Goal: Task Accomplishment & Management: Manage account settings

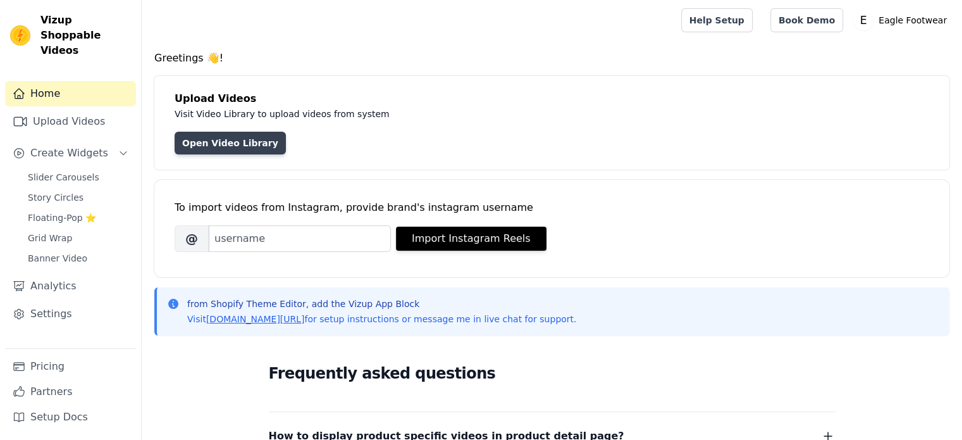
click at [244, 138] on link "Open Video Library" at bounding box center [230, 143] width 111 height 23
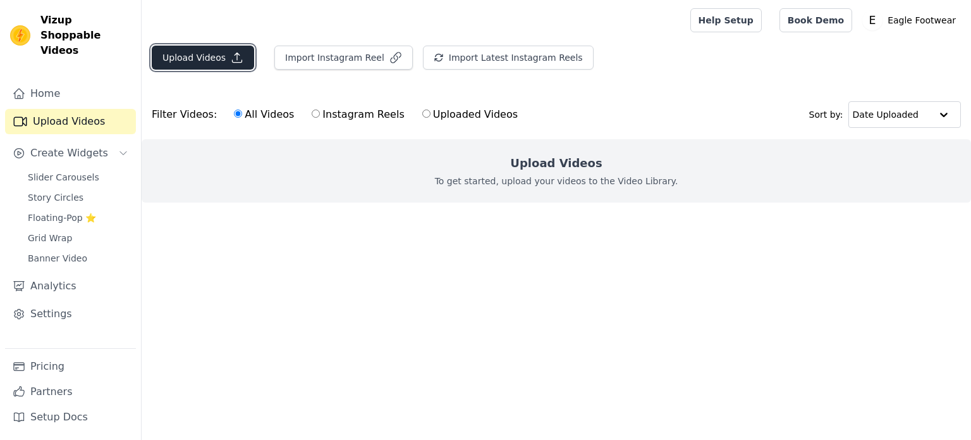
click at [218, 51] on button "Upload Videos" at bounding box center [203, 58] width 102 height 24
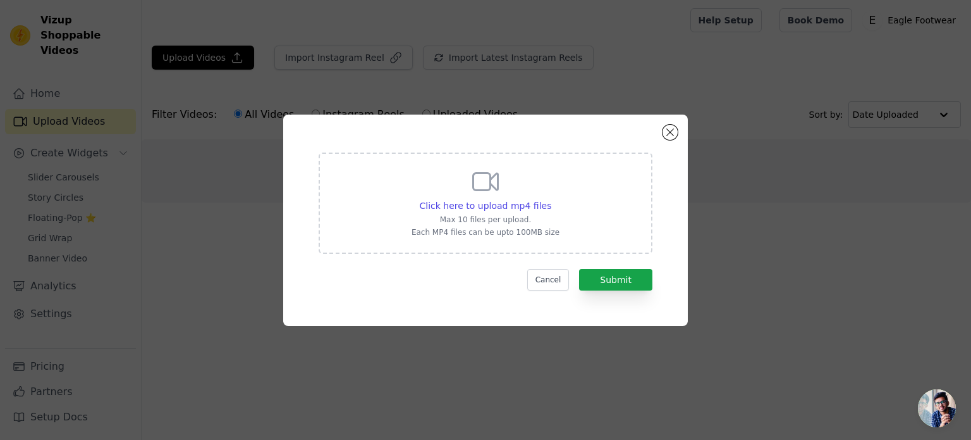
click at [479, 187] on icon at bounding box center [486, 181] width 30 height 30
click at [551, 199] on input "Click here to upload mp4 files Max 10 files per upload. Each MP4 files can be u…" at bounding box center [551, 199] width 1 height 1
type input "C:\fakepath\_priyajain14.mp4"
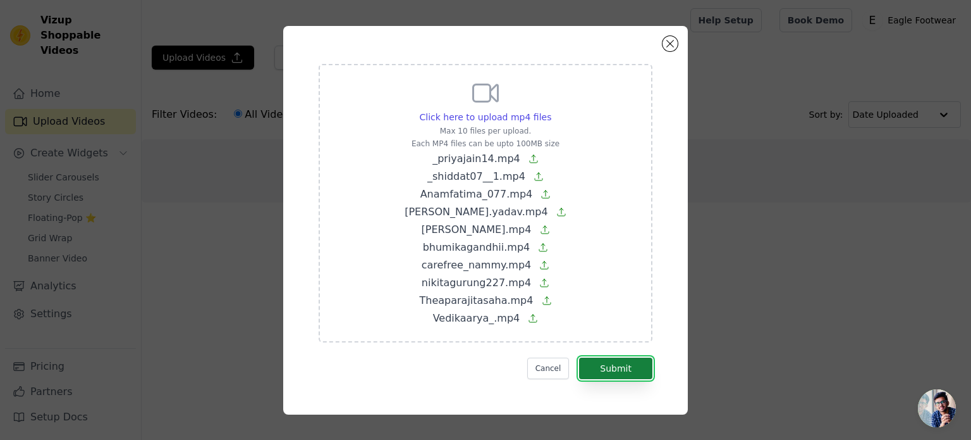
click at [607, 372] on button "Submit" at bounding box center [615, 368] width 73 height 22
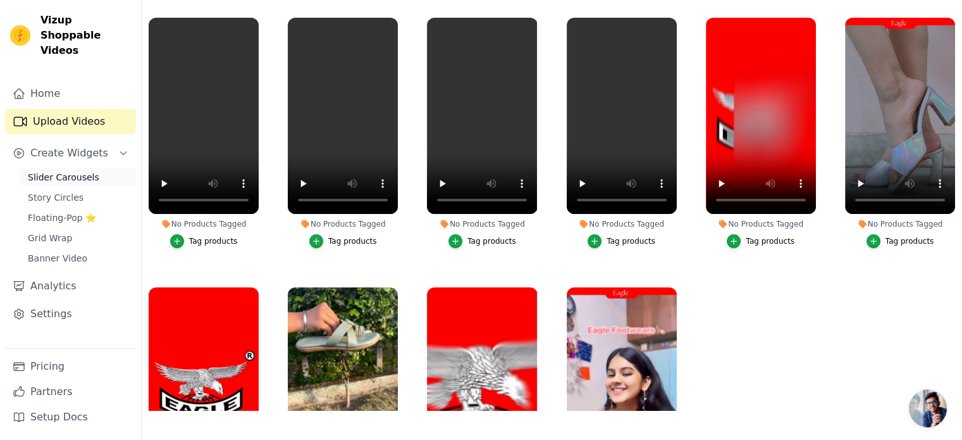
click at [49, 171] on span "Slider Carousels" at bounding box center [63, 177] width 71 height 13
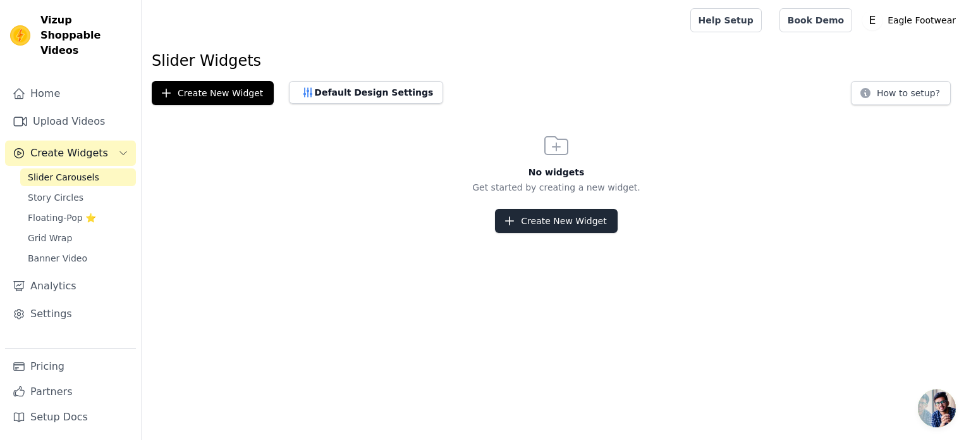
drag, startPoint x: 562, startPoint y: 233, endPoint x: 562, endPoint y: 222, distance: 11.4
click at [562, 222] on html "Vizup Shoppable Videos Home Upload Videos Create Widgets Slider Carousels Story…" at bounding box center [485, 116] width 971 height 233
click at [562, 222] on button "Create New Widget" at bounding box center [556, 221] width 122 height 24
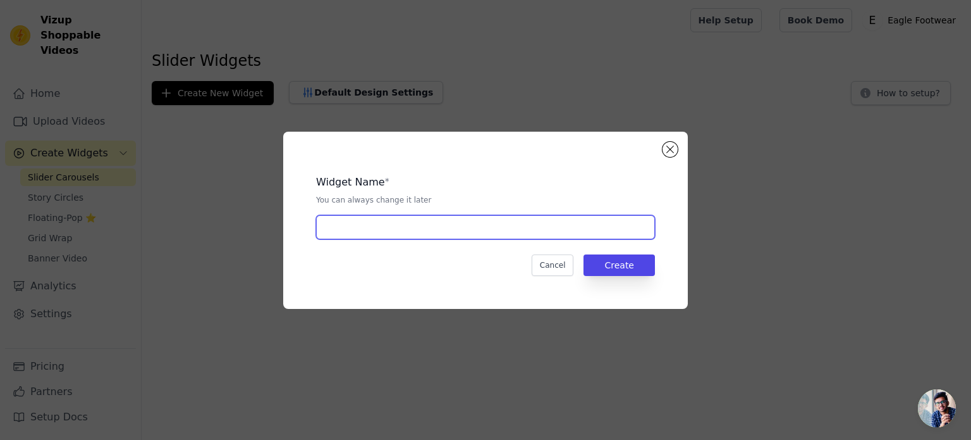
click at [472, 224] on input "text" at bounding box center [485, 227] width 339 height 24
type input "Influencers using Eagle"
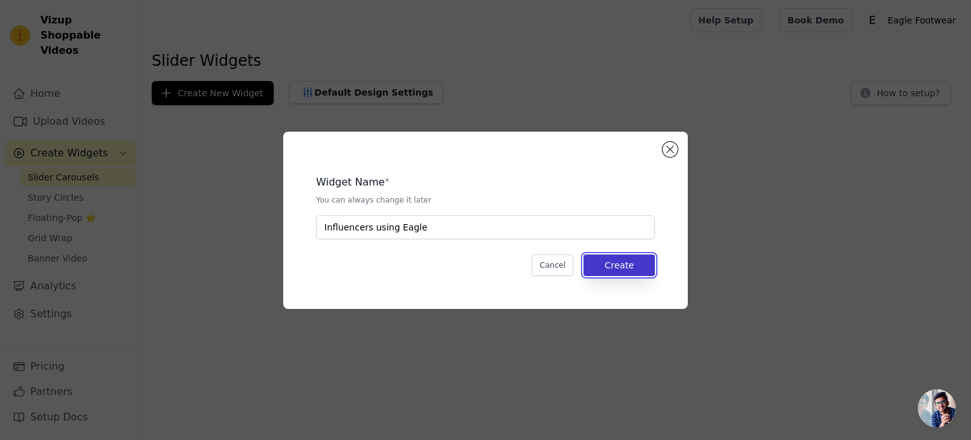
click at [630, 268] on button "Create" at bounding box center [619, 265] width 71 height 22
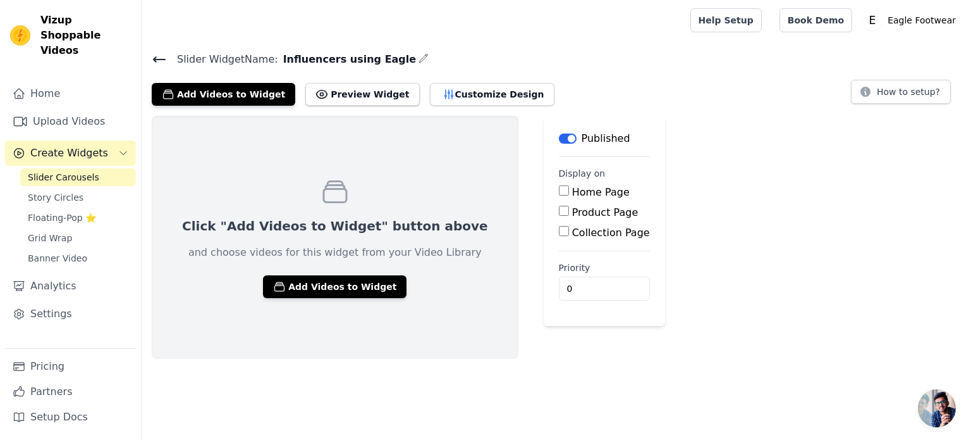
click at [559, 190] on input "Home Page" at bounding box center [564, 190] width 10 height 10
checkbox input "true"
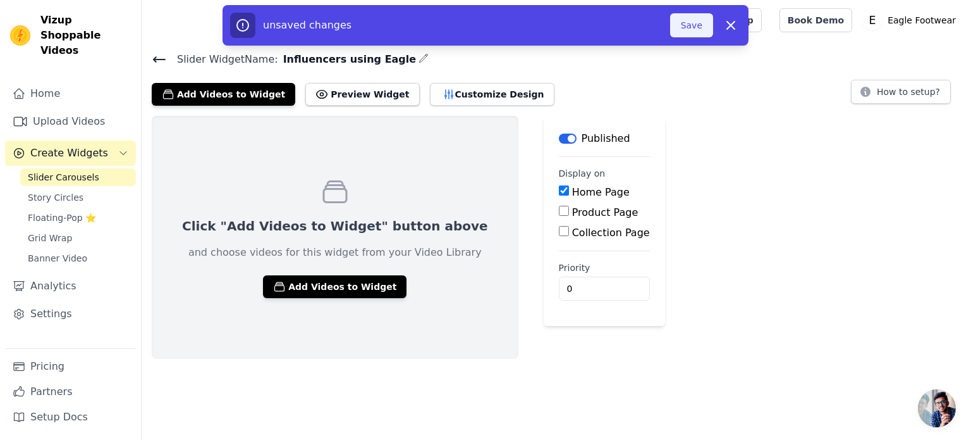
click at [684, 30] on button "Save" at bounding box center [691, 25] width 43 height 24
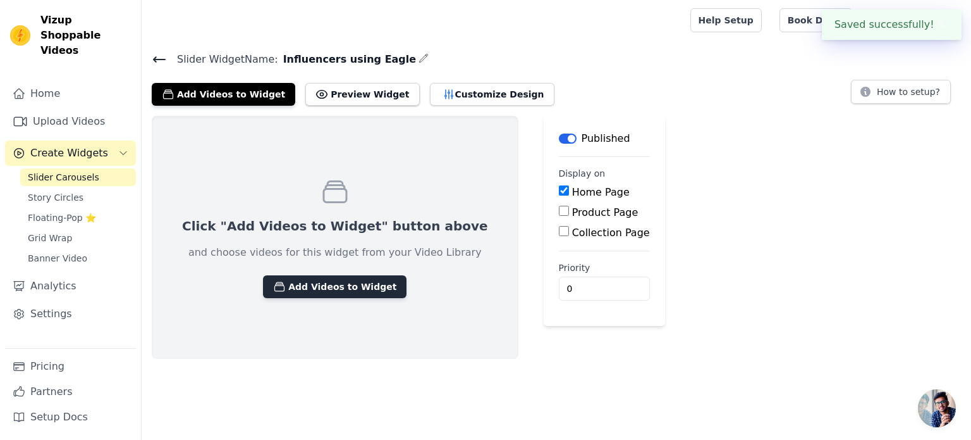
click at [328, 292] on button "Add Videos to Widget" at bounding box center [335, 286] width 144 height 23
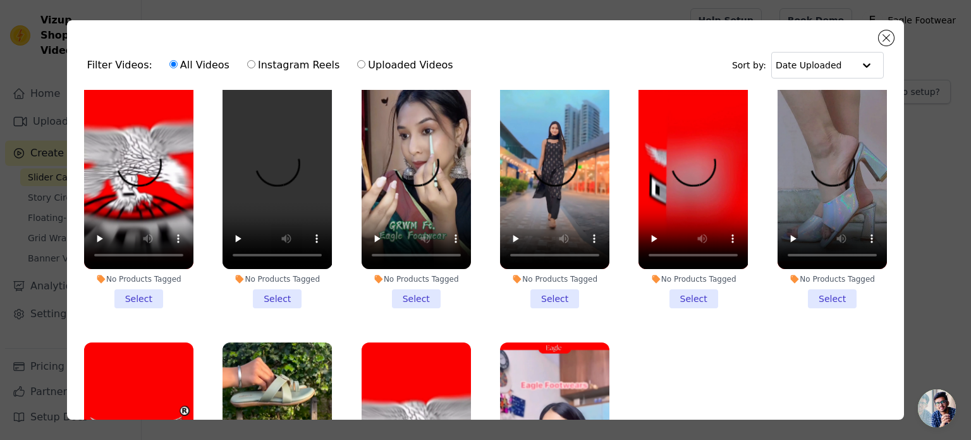
scroll to position [3, 0]
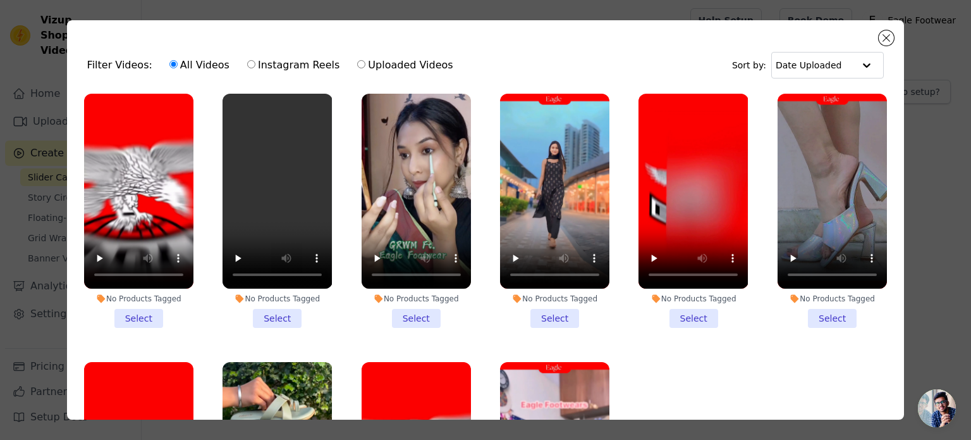
click at [140, 314] on li "No Products Tagged Select" at bounding box center [138, 211] width 109 height 234
click at [0, 0] on input "No Products Tagged Select" at bounding box center [0, 0] width 0 height 0
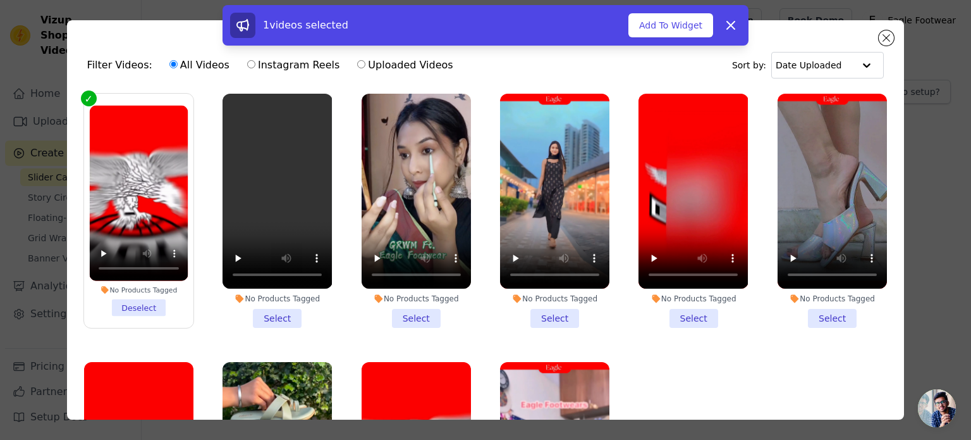
click at [262, 313] on li "No Products Tagged Select" at bounding box center [277, 211] width 109 height 234
click at [0, 0] on input "No Products Tagged Select" at bounding box center [0, 0] width 0 height 0
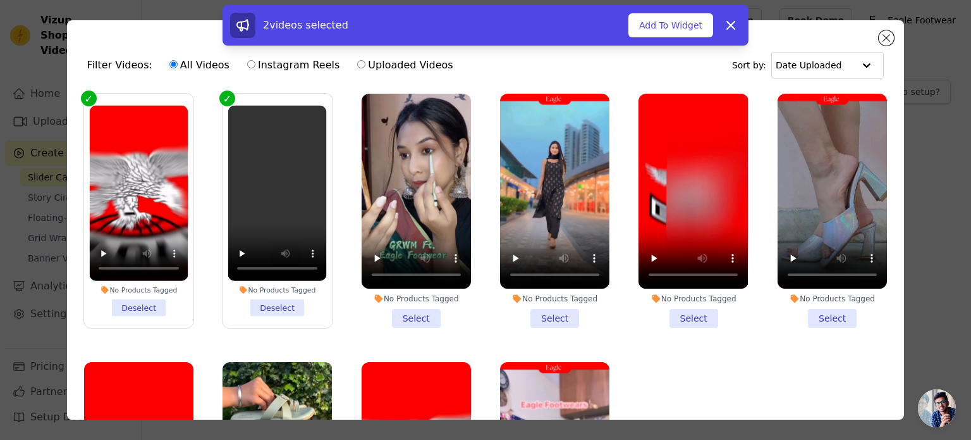
click at [412, 316] on li "No Products Tagged Select" at bounding box center [416, 211] width 109 height 234
click at [0, 0] on input "No Products Tagged Select" at bounding box center [0, 0] width 0 height 0
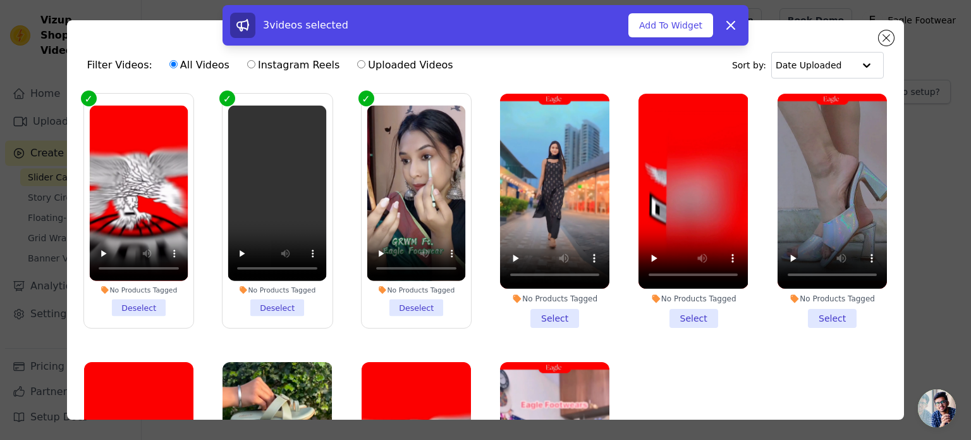
click at [524, 305] on li "No Products Tagged Select" at bounding box center [554, 211] width 109 height 234
click at [0, 0] on input "No Products Tagged Select" at bounding box center [0, 0] width 0 height 0
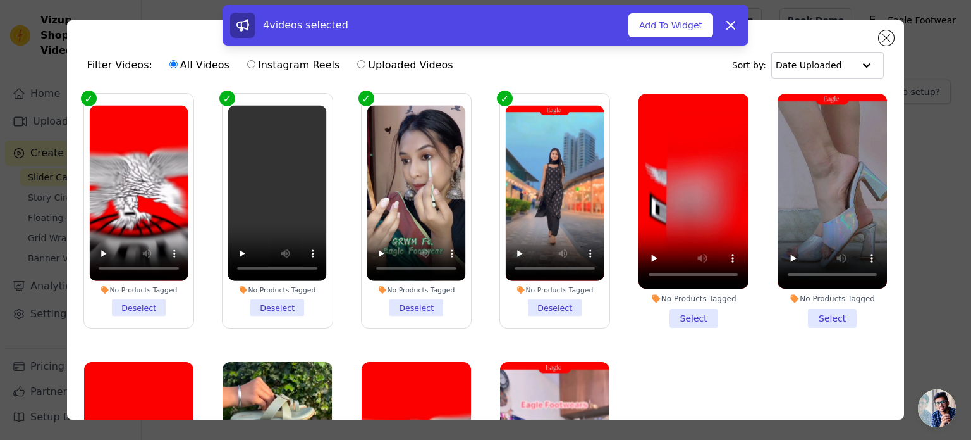
click at [679, 315] on li "No Products Tagged Select" at bounding box center [693, 211] width 109 height 234
click at [0, 0] on input "No Products Tagged Select" at bounding box center [0, 0] width 0 height 0
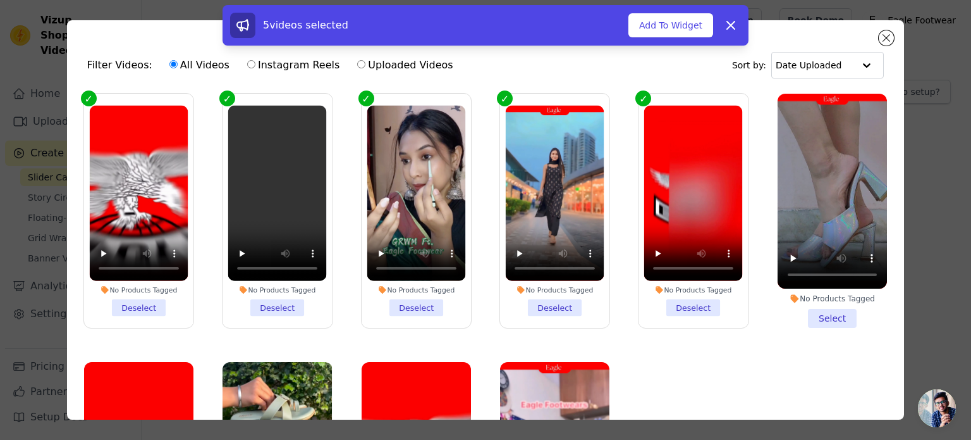
click at [805, 328] on div "No Products Tagged Select" at bounding box center [832, 211] width 123 height 248
click at [816, 317] on li "No Products Tagged Select" at bounding box center [832, 211] width 109 height 234
click at [0, 0] on input "No Products Tagged Select" at bounding box center [0, 0] width 0 height 0
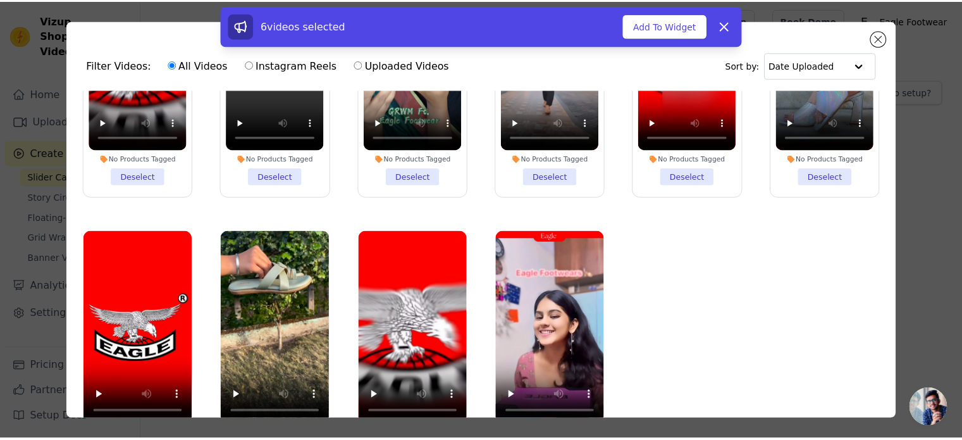
scroll to position [109, 0]
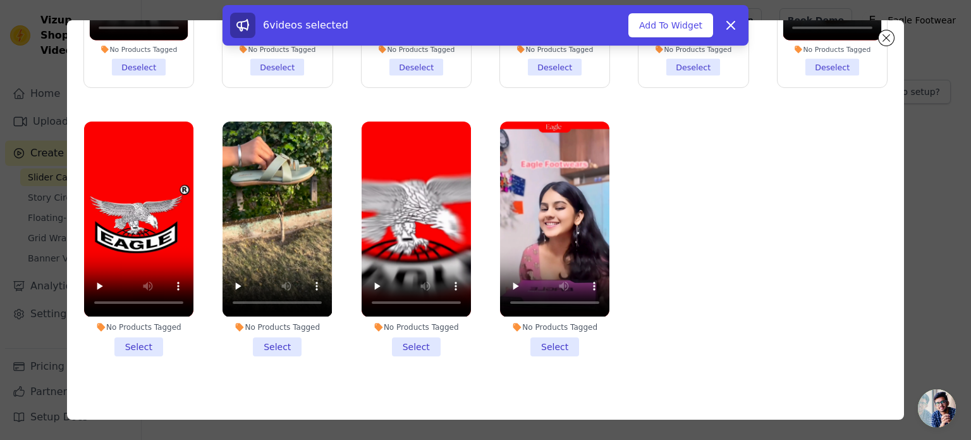
click at [142, 340] on li "No Products Tagged Select" at bounding box center [138, 238] width 109 height 234
click at [0, 0] on input "No Products Tagged Select" at bounding box center [0, 0] width 0 height 0
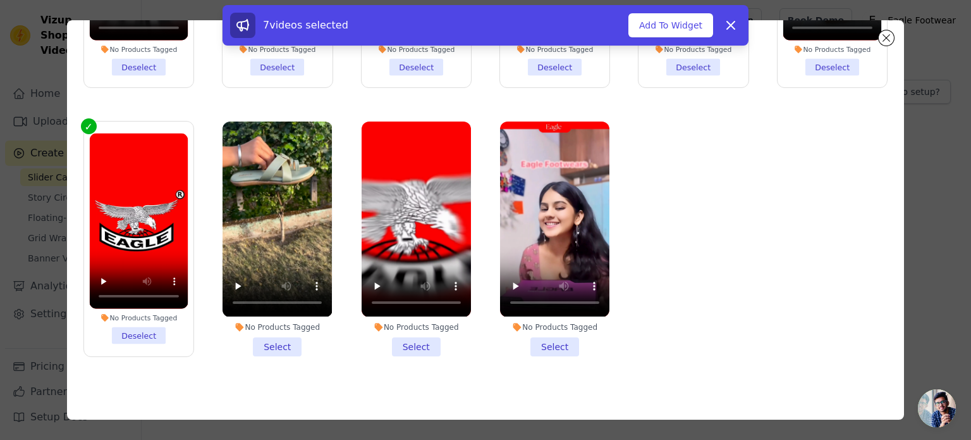
click at [240, 345] on label "No Products Tagged Select" at bounding box center [277, 238] width 111 height 235
click at [0, 0] on input "No Products Tagged Select" at bounding box center [0, 0] width 0 height 0
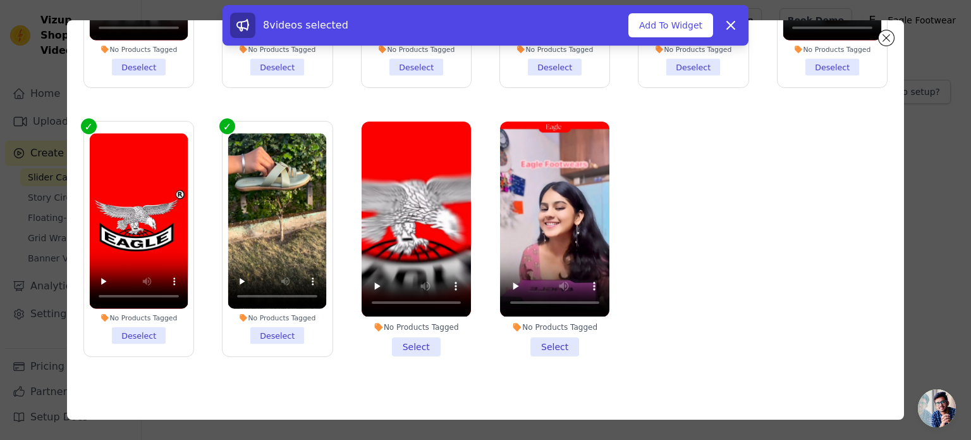
click at [417, 331] on li "No Products Tagged Select" at bounding box center [416, 238] width 109 height 234
click at [0, 0] on input "No Products Tagged Select" at bounding box center [0, 0] width 0 height 0
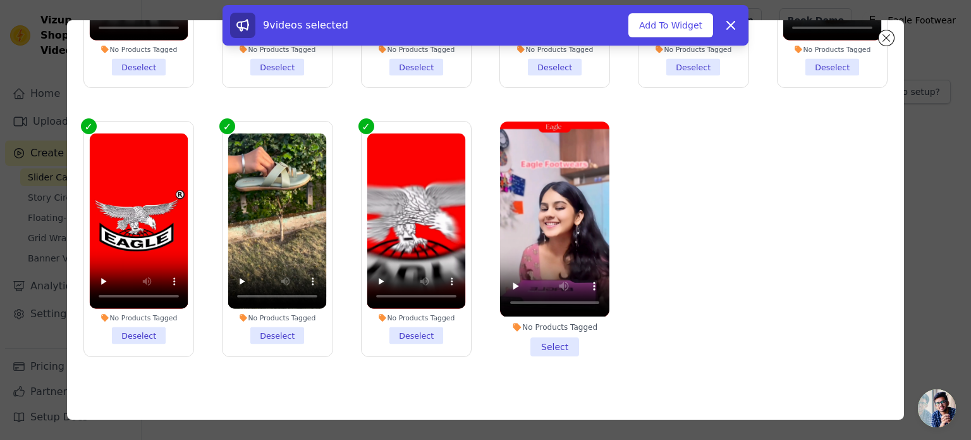
click at [551, 345] on li "No Products Tagged Select" at bounding box center [554, 238] width 109 height 234
click at [0, 0] on input "No Products Tagged Select" at bounding box center [0, 0] width 0 height 0
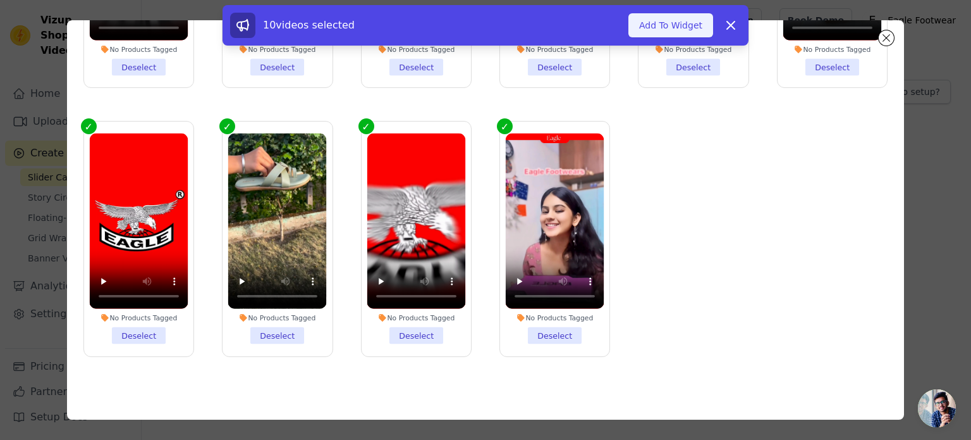
click at [679, 32] on button "Add To Widget" at bounding box center [671, 25] width 85 height 24
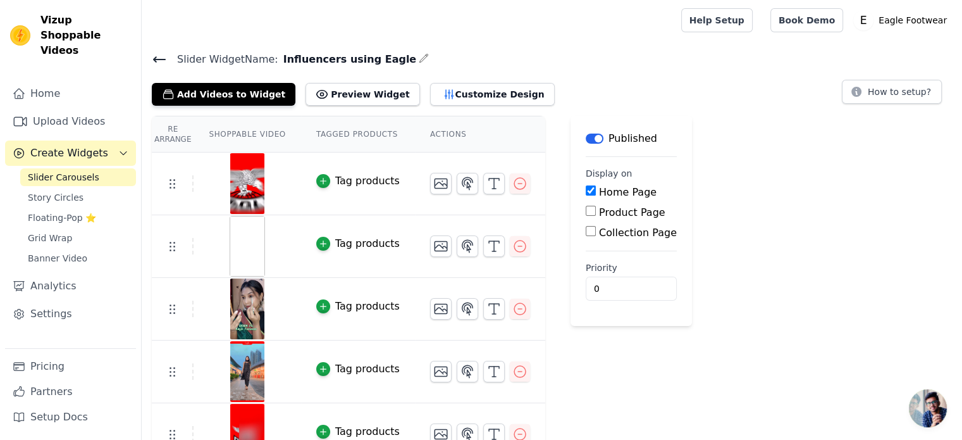
click at [257, 202] on img at bounding box center [247, 183] width 35 height 61
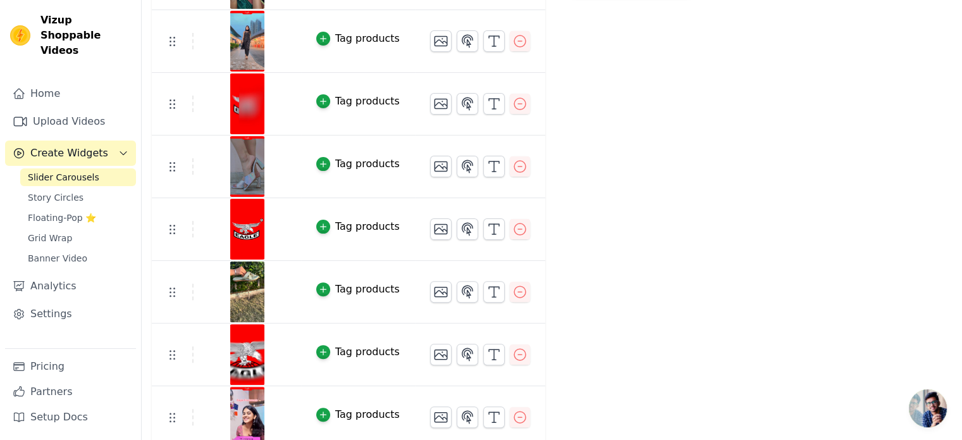
scroll to position [0, 0]
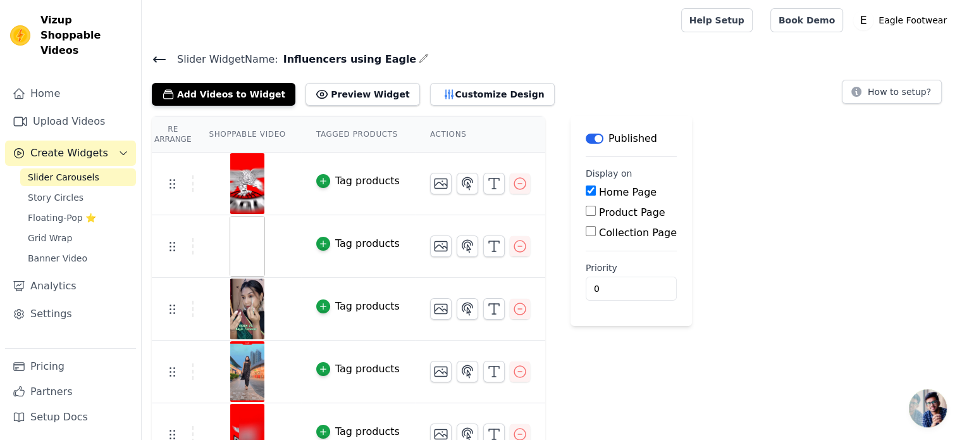
click at [238, 132] on th "Shoppable Video" at bounding box center [247, 134] width 107 height 36
click at [332, 136] on th "Tagged Products" at bounding box center [358, 134] width 114 height 36
click at [448, 126] on th "Actions" at bounding box center [480, 134] width 130 height 36
click at [344, 97] on button "Preview Widget" at bounding box center [362, 94] width 114 height 23
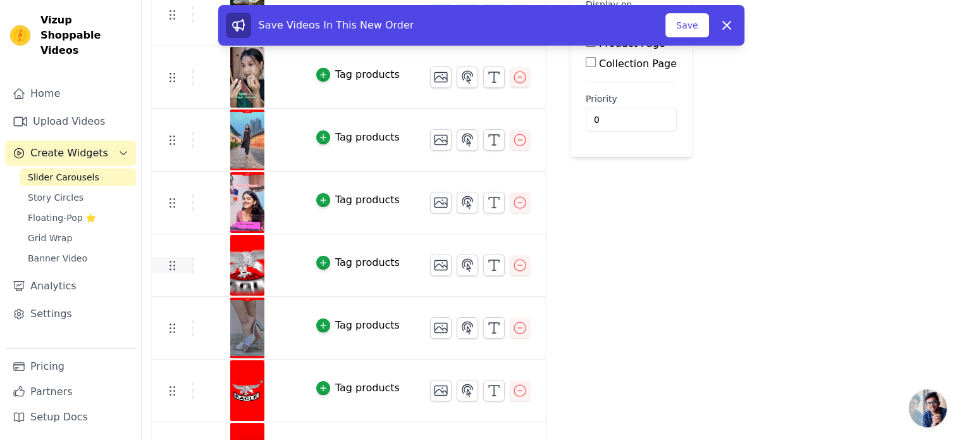
scroll to position [172, 0]
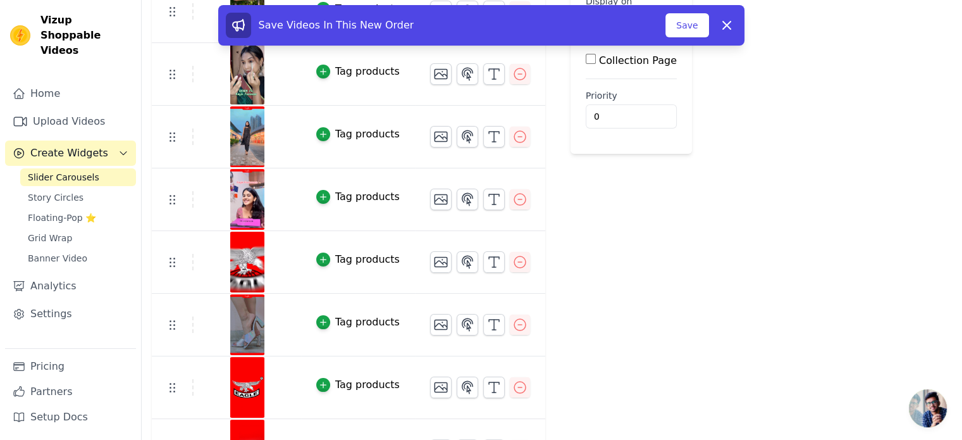
click at [238, 414] on img at bounding box center [247, 387] width 35 height 61
click at [253, 384] on img at bounding box center [247, 387] width 35 height 61
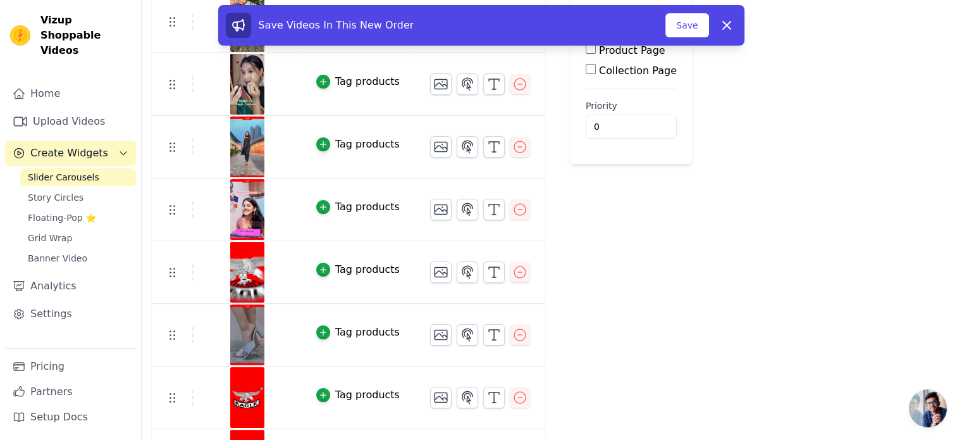
scroll to position [146, 0]
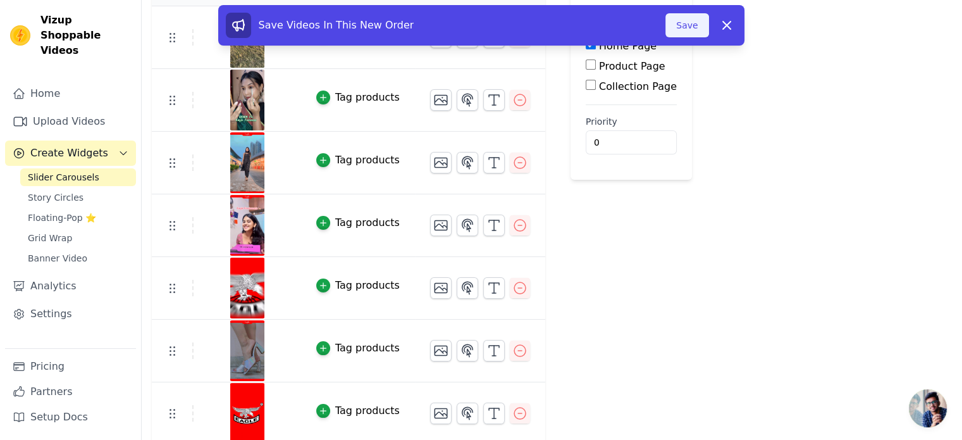
click at [696, 35] on button "Save" at bounding box center [686, 25] width 43 height 24
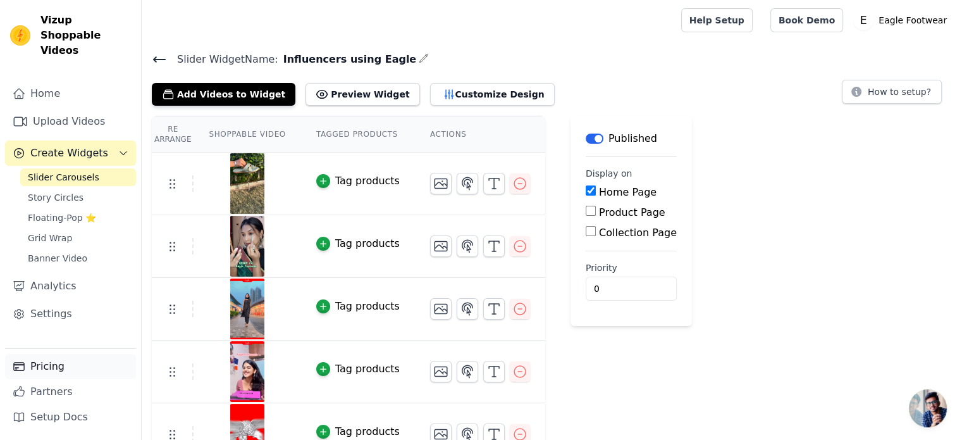
click at [44, 364] on link "Pricing" at bounding box center [70, 366] width 131 height 25
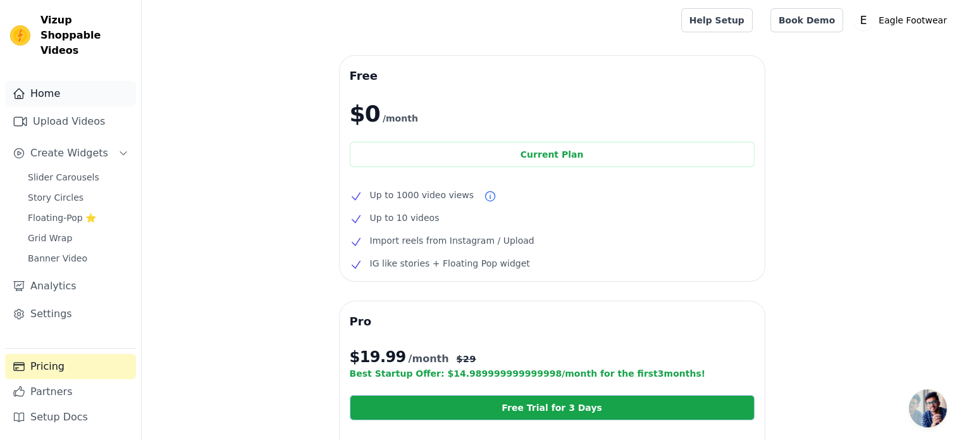
click at [66, 81] on link "Home" at bounding box center [70, 93] width 131 height 25
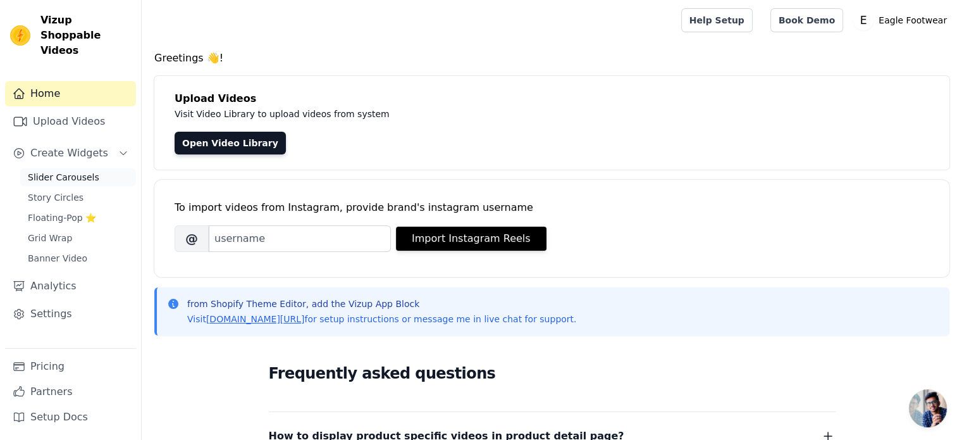
click at [54, 171] on span "Slider Carousels" at bounding box center [63, 177] width 71 height 13
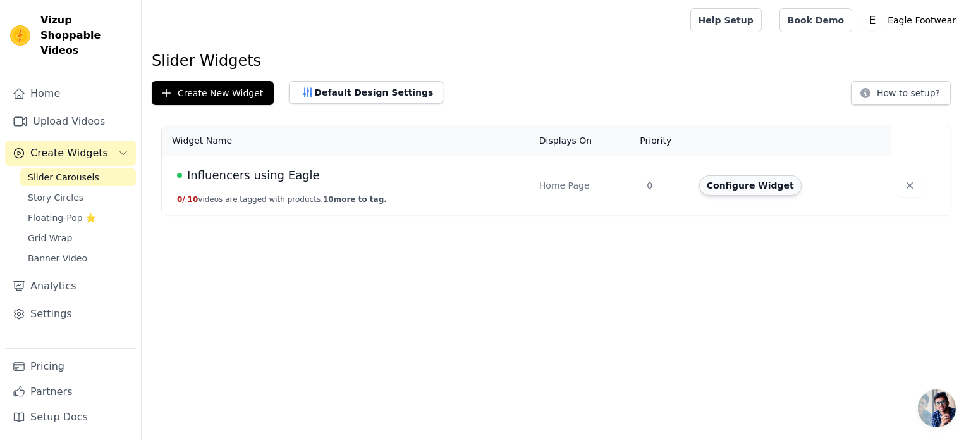
click at [741, 192] on button "Configure Widget" at bounding box center [750, 185] width 102 height 20
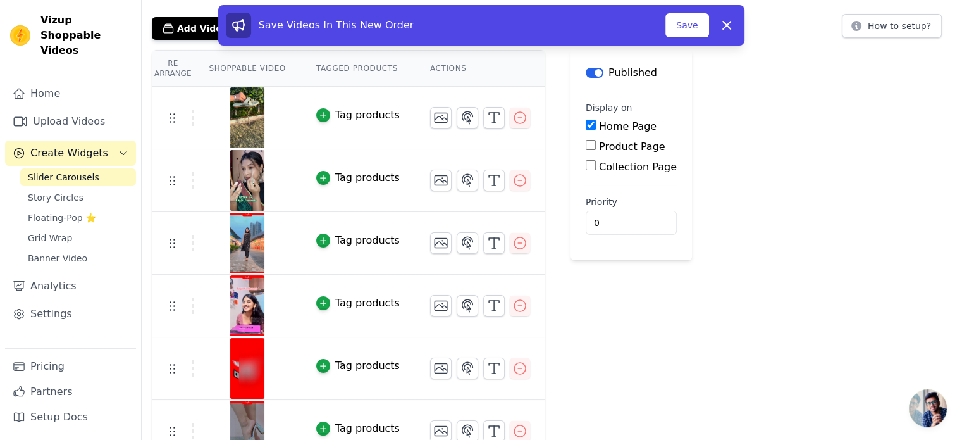
scroll to position [336, 0]
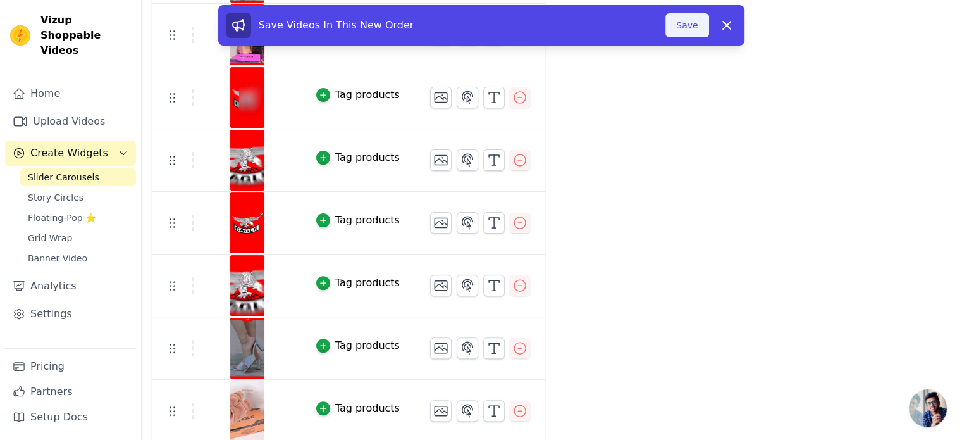
click at [687, 25] on button "Save" at bounding box center [686, 25] width 43 height 24
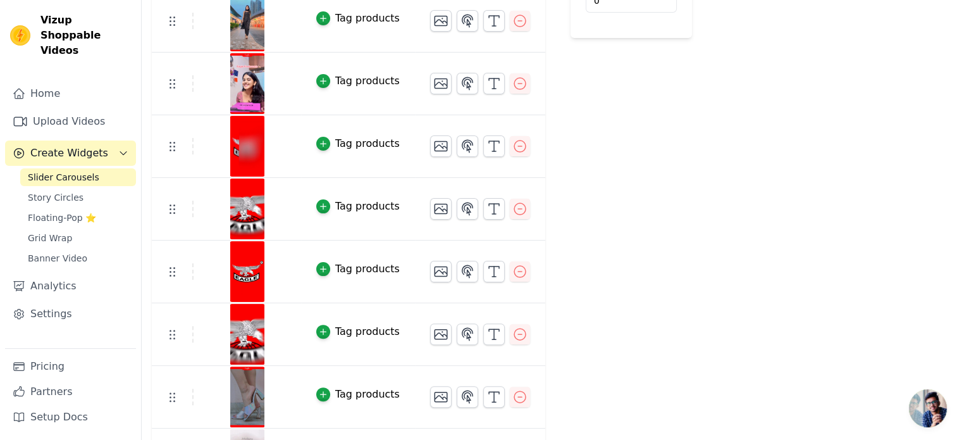
scroll to position [336, 0]
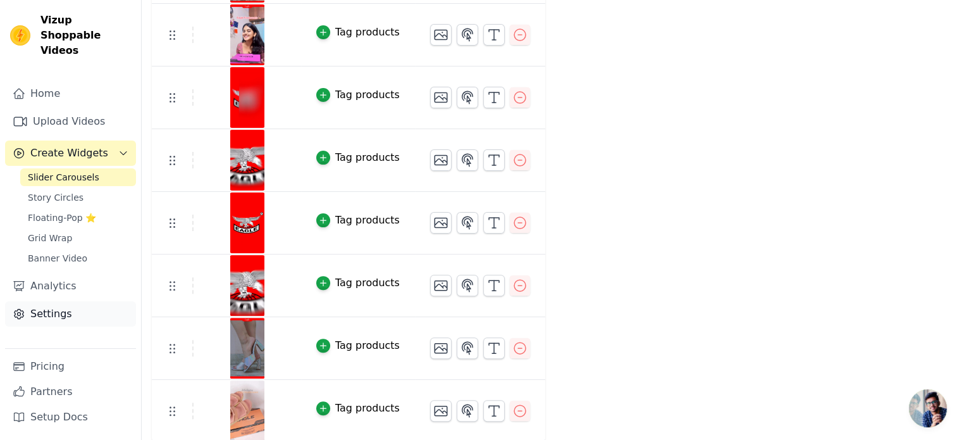
click at [66, 301] on link "Settings" at bounding box center [70, 313] width 131 height 25
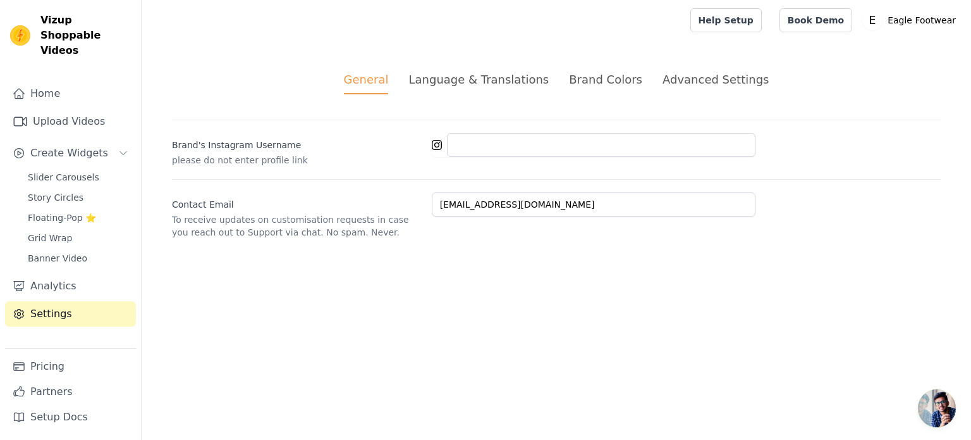
click at [483, 76] on div "Language & Translations" at bounding box center [479, 79] width 140 height 17
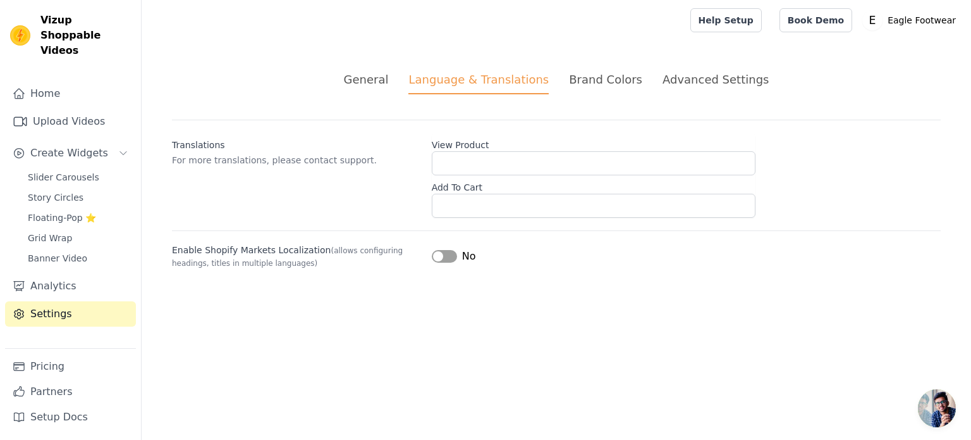
click at [605, 77] on div "Brand Colors" at bounding box center [605, 79] width 73 height 17
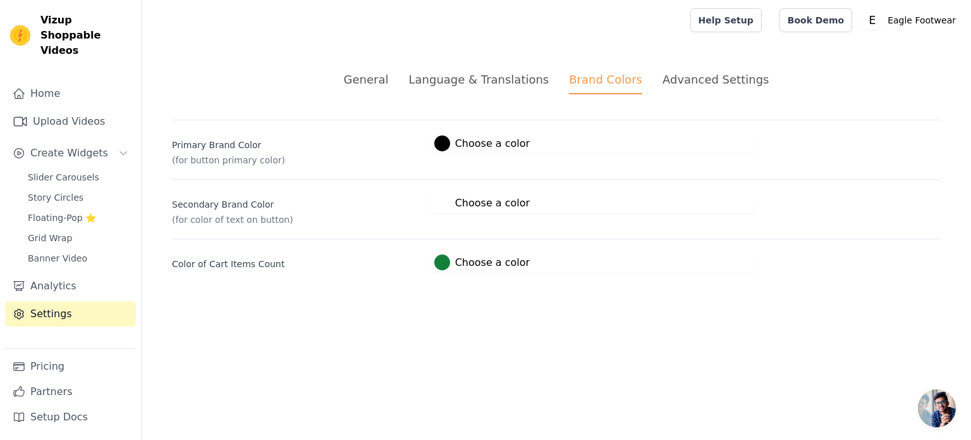
click at [442, 148] on div at bounding box center [442, 143] width 16 height 16
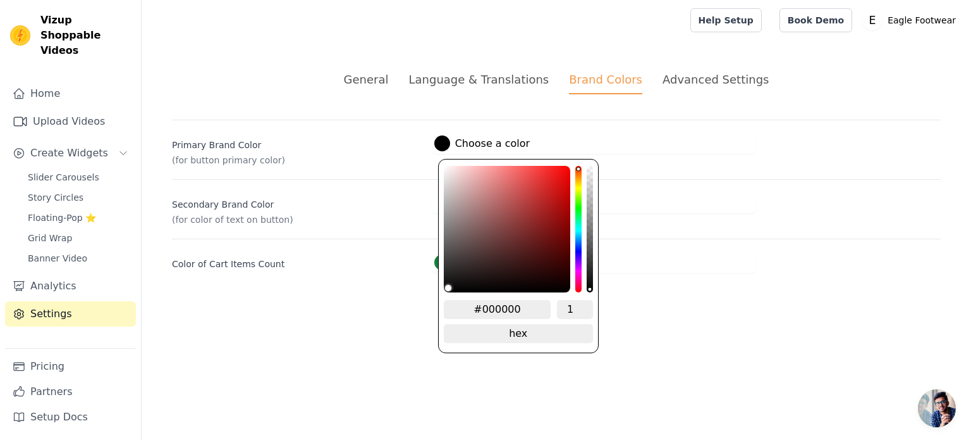
type input "#e65d5d"
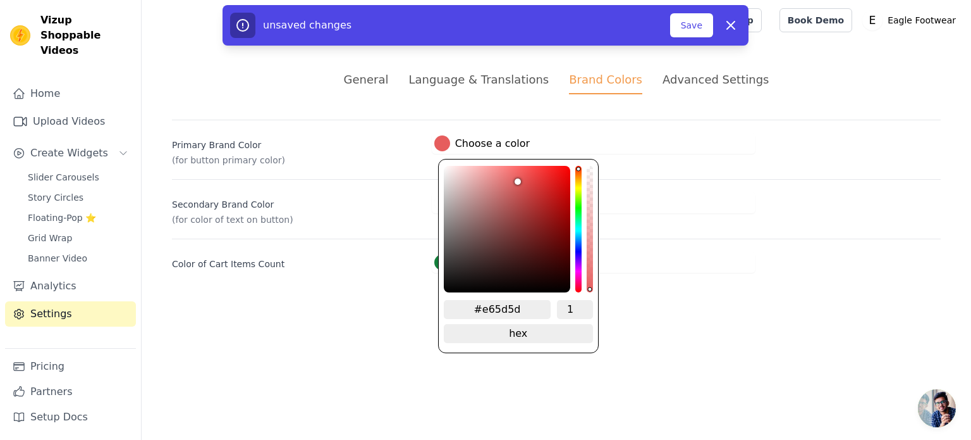
type input "#ed5656"
type input "#f44e4e"
type input "#fa4747"
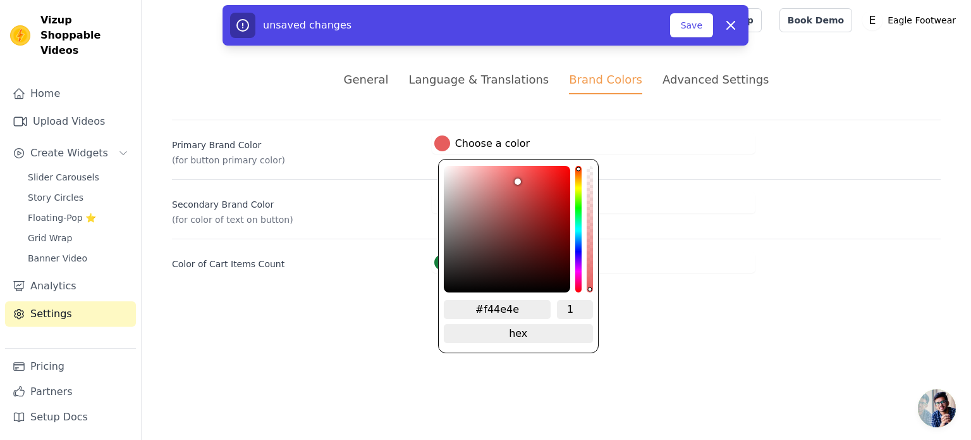
type input "#fa4747"
type input "#ff3a3a"
type input "#ff3232"
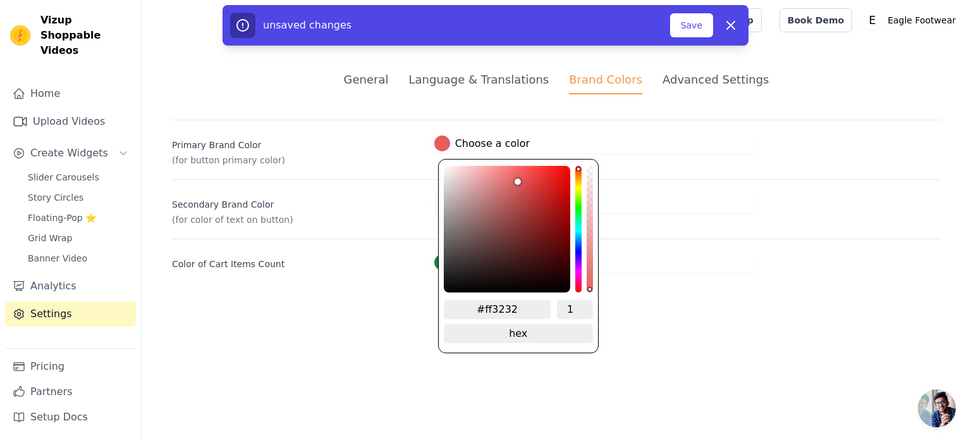
type input "#ff2e2e"
type input "#ff2929"
type input "#ff2424"
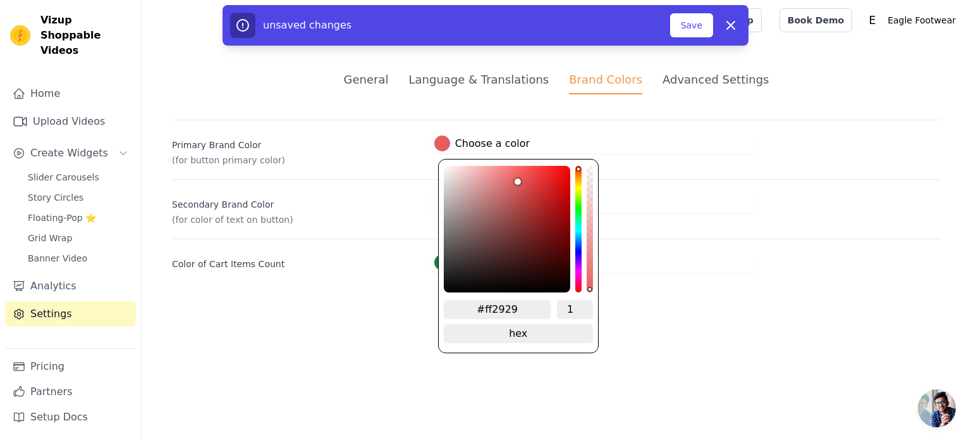
type input "#ff2424"
type input "#ff1d1d"
type input "#ff1515"
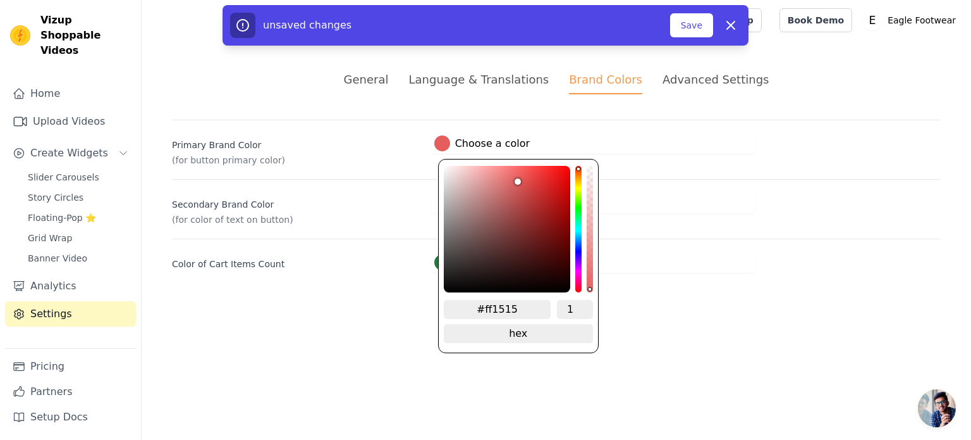
type input "#ff0b0b"
type input "#ff0606"
type input "#ff0202"
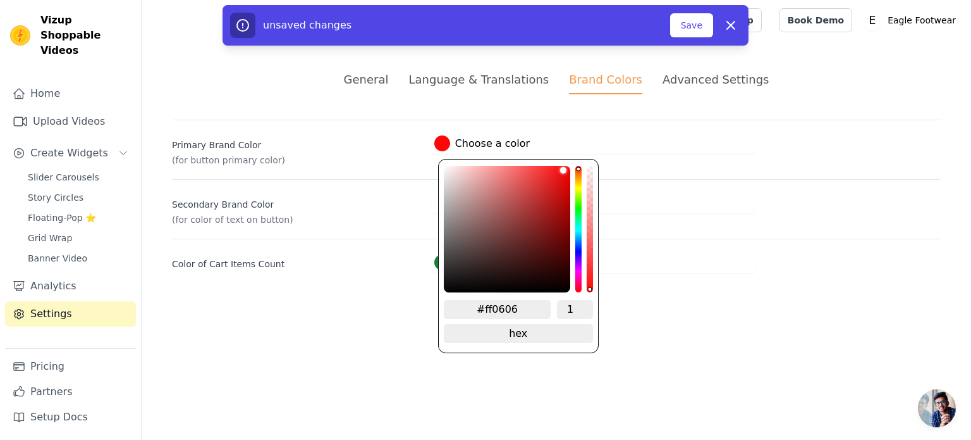
type input "#ff0202"
type input "#ff0000"
drag, startPoint x: 519, startPoint y: 176, endPoint x: 591, endPoint y: 152, distance: 76.6
click at [591, 152] on div "#ff0000 Choose a color #ff0000 1 hex change to rgb" at bounding box center [594, 143] width 324 height 21
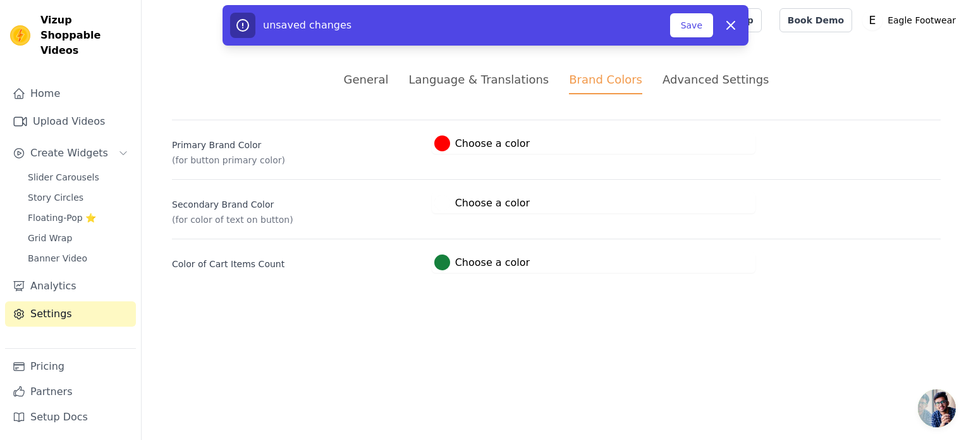
click at [694, 252] on div "#15803c Choose a color #15803c 1 hex change to rgb" at bounding box center [594, 262] width 324 height 21
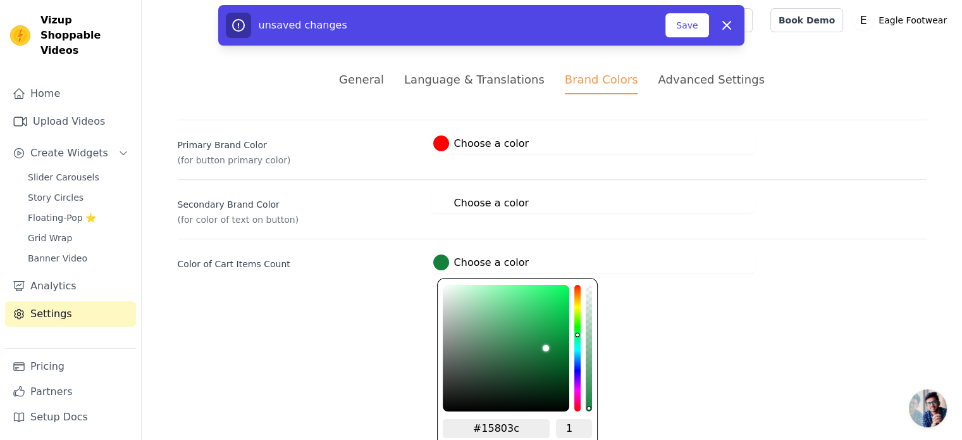
click at [442, 260] on div at bounding box center [441, 262] width 16 height 16
type input "#6c8014"
click at [574, 307] on div "hue channel" at bounding box center [577, 348] width 6 height 126
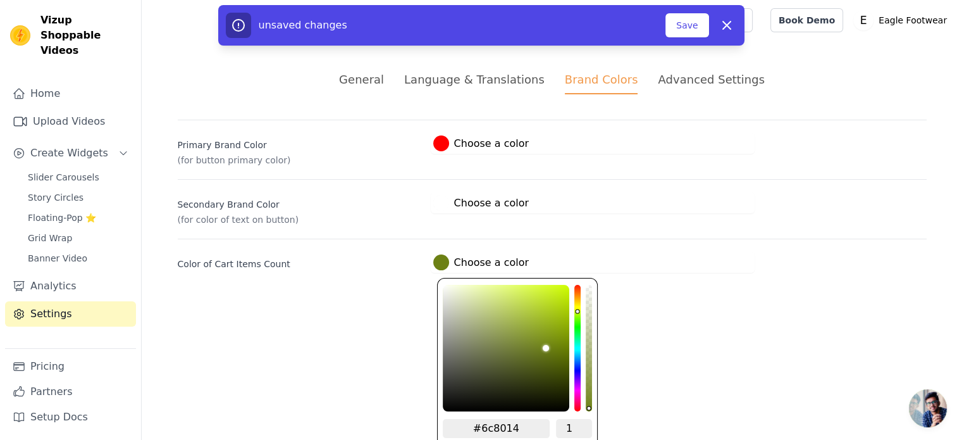
type input "#abcb19"
type input "#abcb18"
type input "#aacb17"
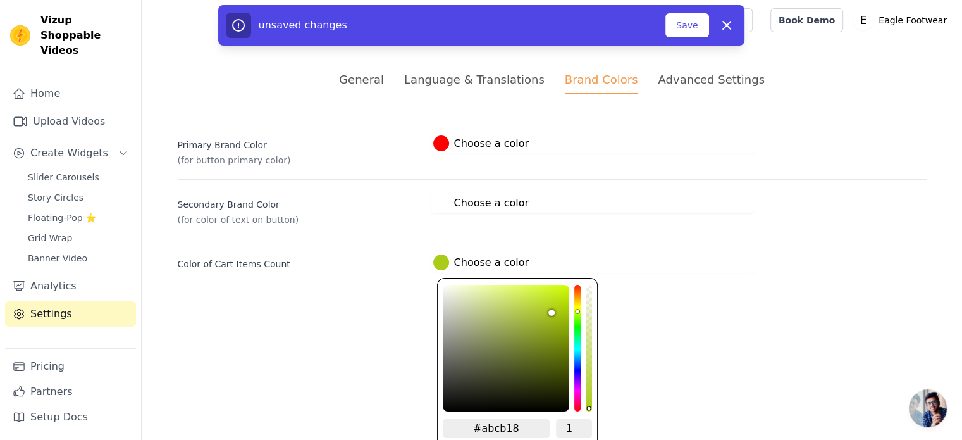
type input "#aacb17"
type input "#aacb16"
type input "#abcd15"
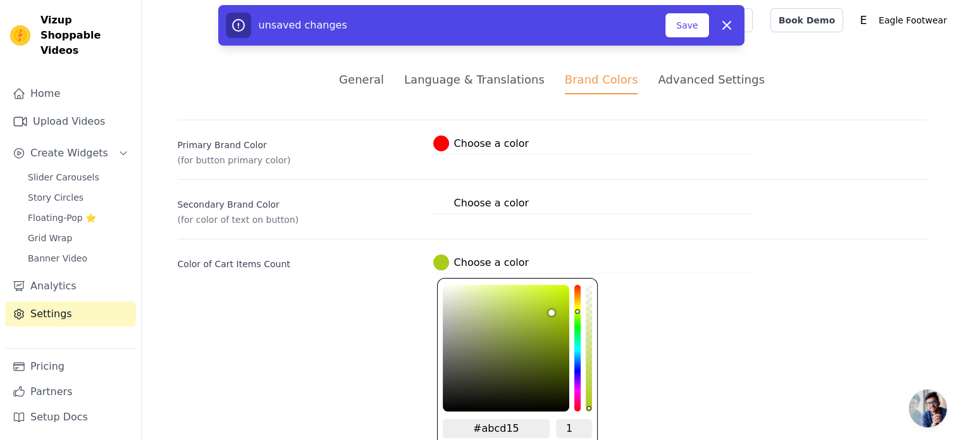
click at [554, 307] on div "color picker" at bounding box center [506, 348] width 126 height 126
type input "#c7cd15"
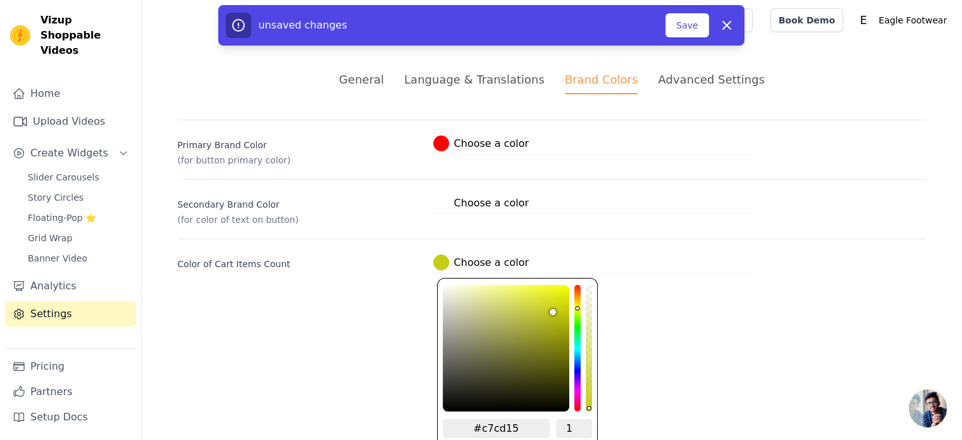
click at [574, 304] on div "hue channel" at bounding box center [577, 348] width 6 height 126
type input "#cdcd15"
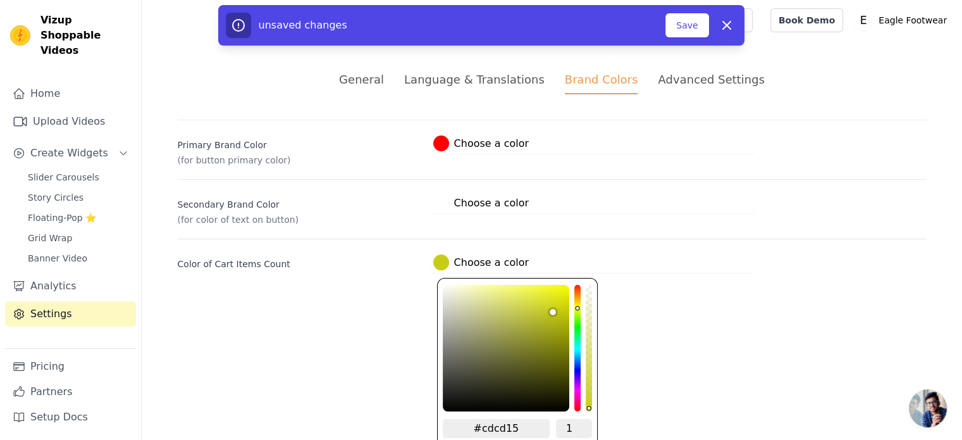
type input "#cdc715"
type input "#cdc415"
type input "#cdbd15"
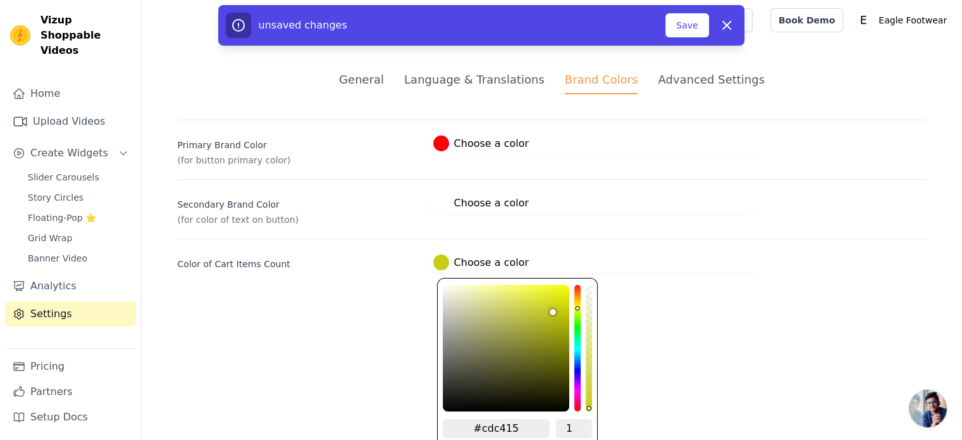
type input "#cdbd15"
type input "#cdb715"
type input "#cdb115"
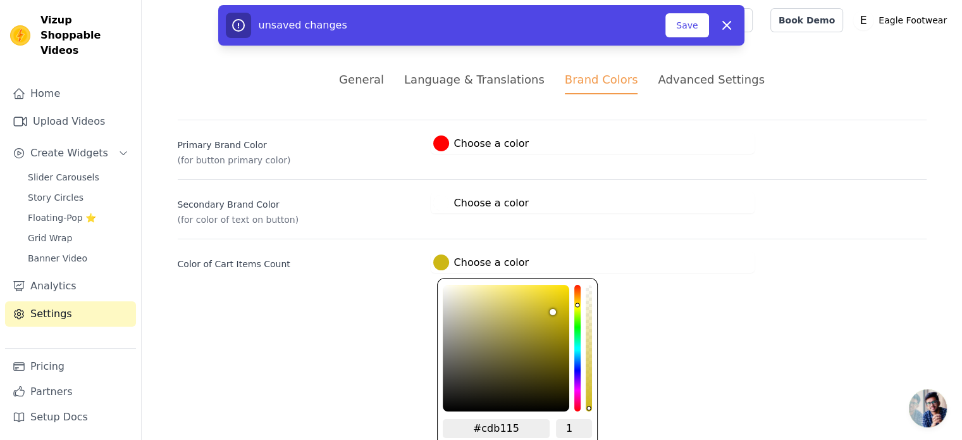
type input "#cdb715"
type input "#cdbd15"
type input "#cdc415"
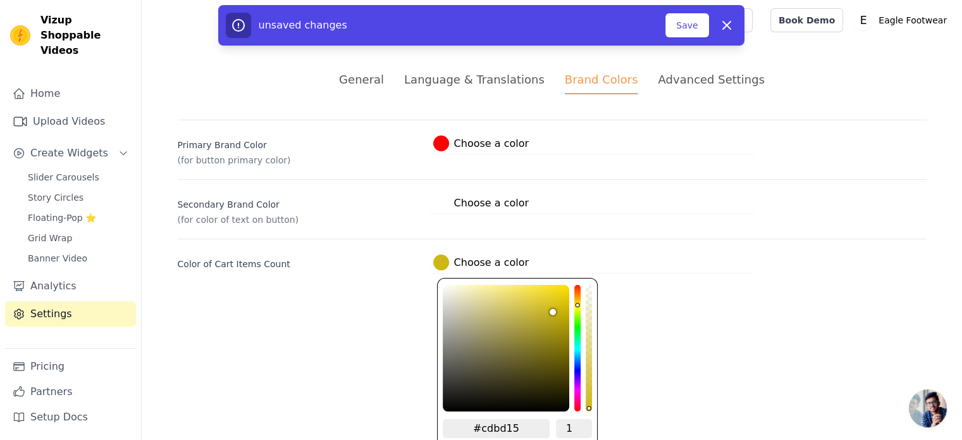
type input "#cdc415"
type input "#cdc715"
type input "#cdcd15"
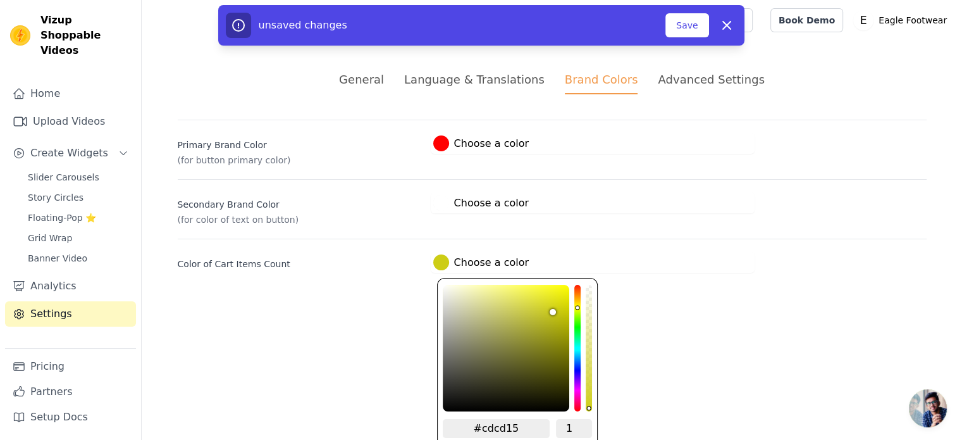
type input "#c7cd15"
type input "#cdcd15"
type input "#cdc715"
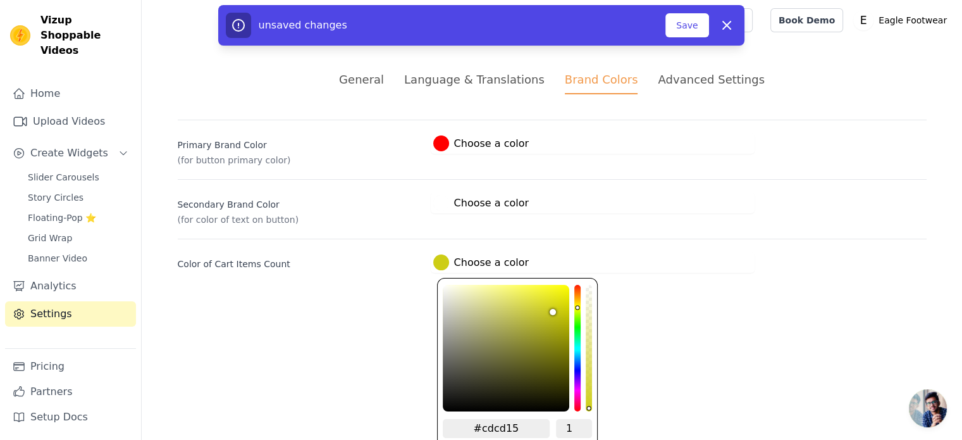
type input "#cdc715"
type input "#cdc415"
type input "#cdbd15"
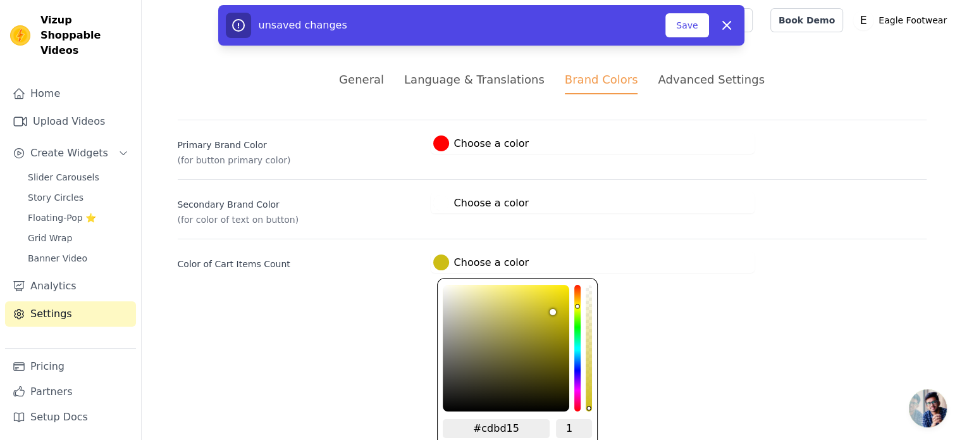
type input "#cdb715"
type input "#cdbd15"
type input "#cdc415"
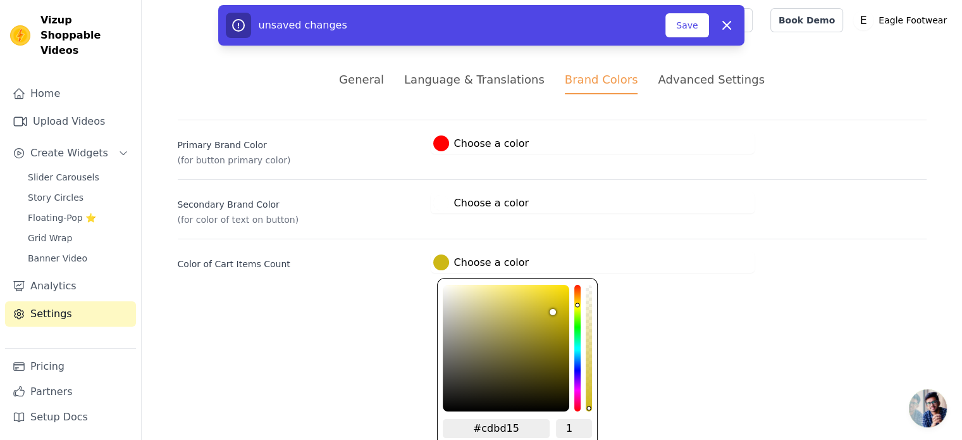
type input "#cdc415"
type input "#cdc715"
type input "#cdcd15"
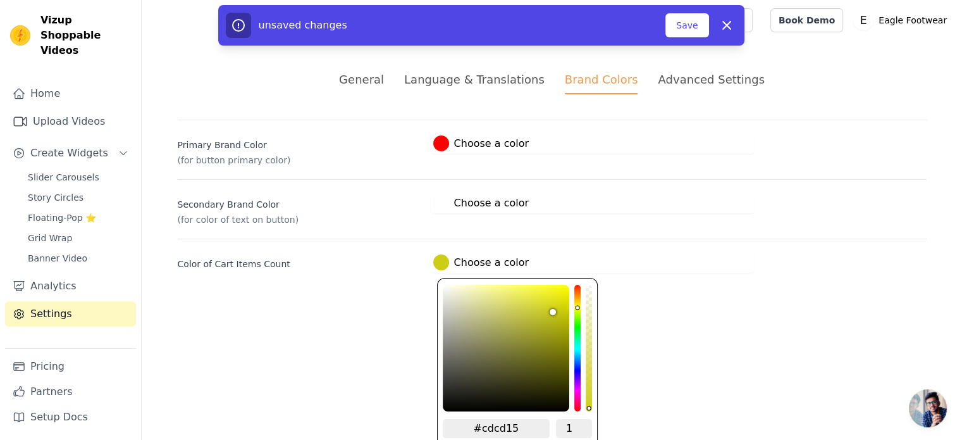
type input "#cdc715"
click at [574, 302] on div "hue channel" at bounding box center [577, 348] width 6 height 126
type input "#dfd820"
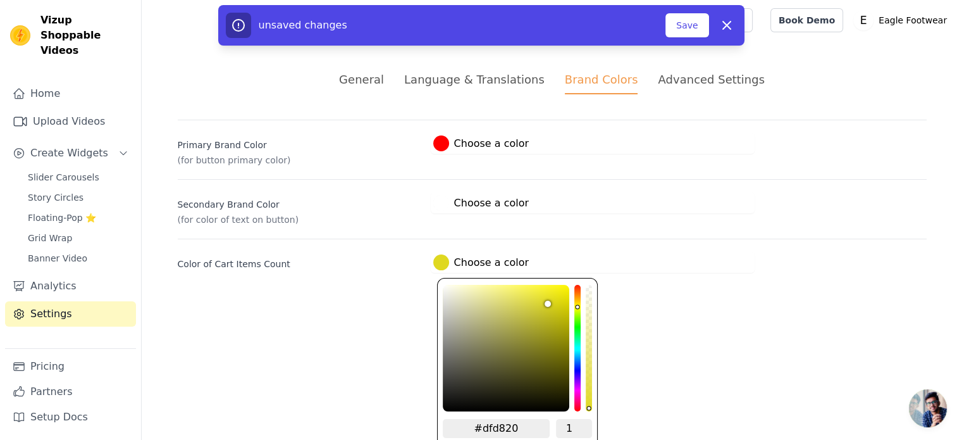
type input "#e2dc1f"
type input "#f2eb1b"
type input "#fff711"
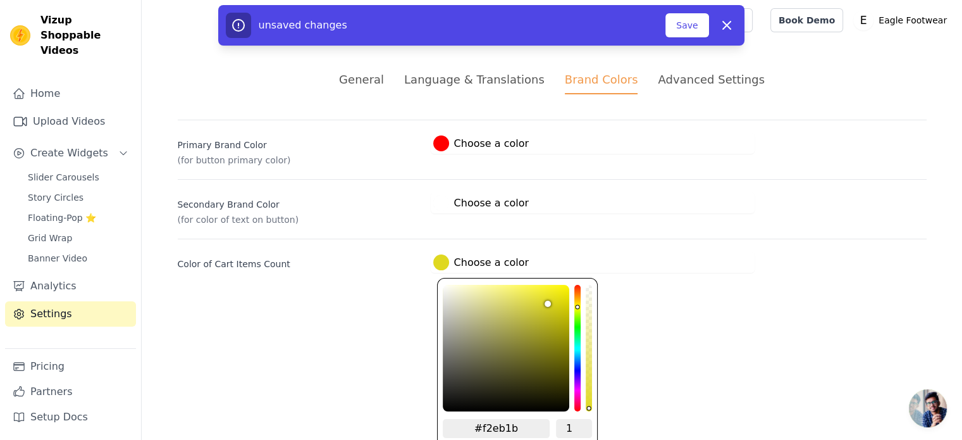
type input "#fff711"
type input "#fff70b"
type input "#fff702"
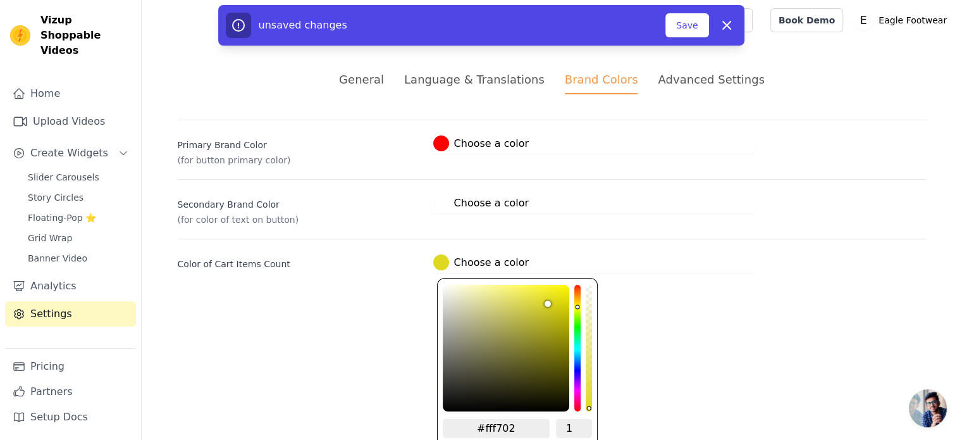
type input "#fff700"
drag, startPoint x: 549, startPoint y: 298, endPoint x: 582, endPoint y: 244, distance: 63.3
click at [582, 244] on div "Color of Cart Items Count #fff700 Choose a color #fff700 1 hex change to rgb" at bounding box center [552, 255] width 749 height 34
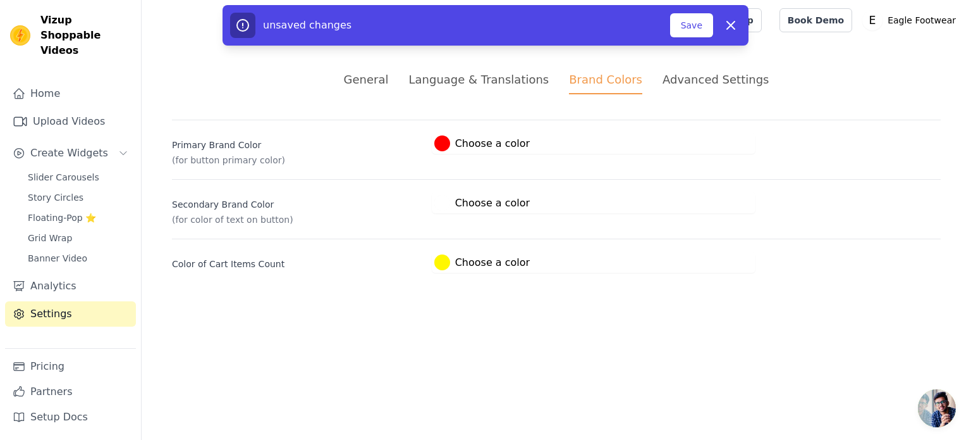
click at [658, 303] on html "Vizup Shoppable Videos Home Upload Videos Create Widgets Slider Carousels Story…" at bounding box center [485, 151] width 971 height 303
click at [711, 83] on div "Advanced Settings" at bounding box center [716, 79] width 106 height 17
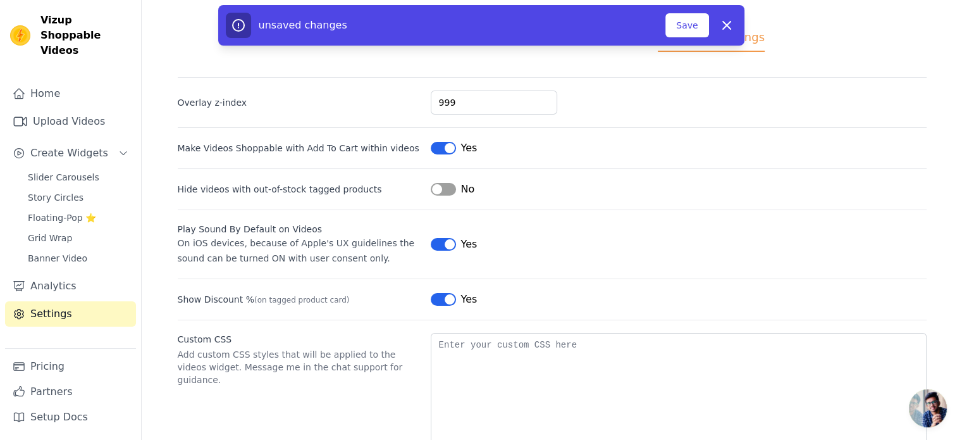
scroll to position [77, 0]
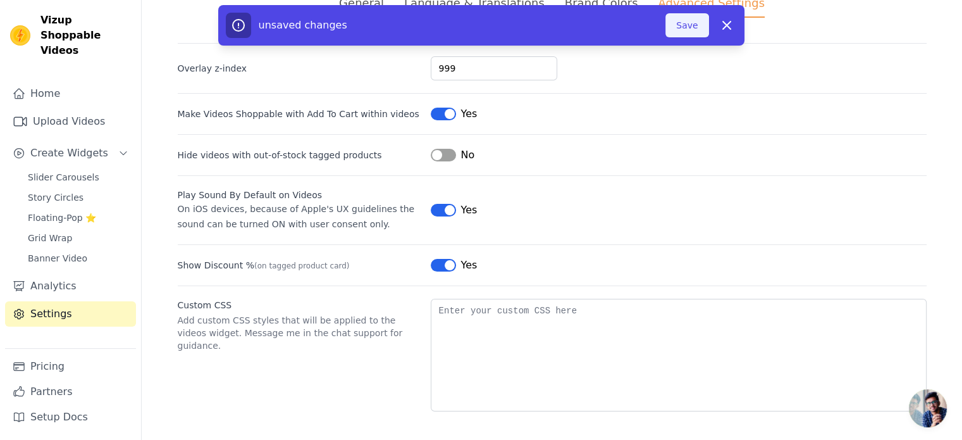
click at [682, 34] on button "Save" at bounding box center [686, 25] width 43 height 24
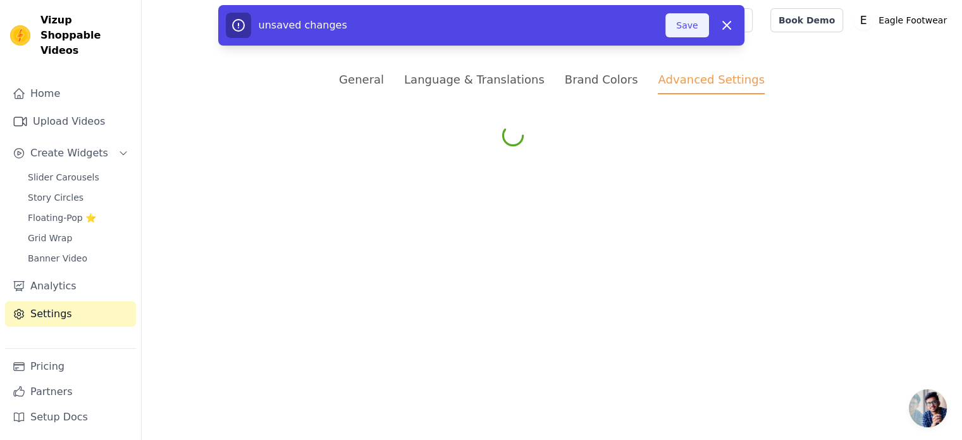
scroll to position [0, 0]
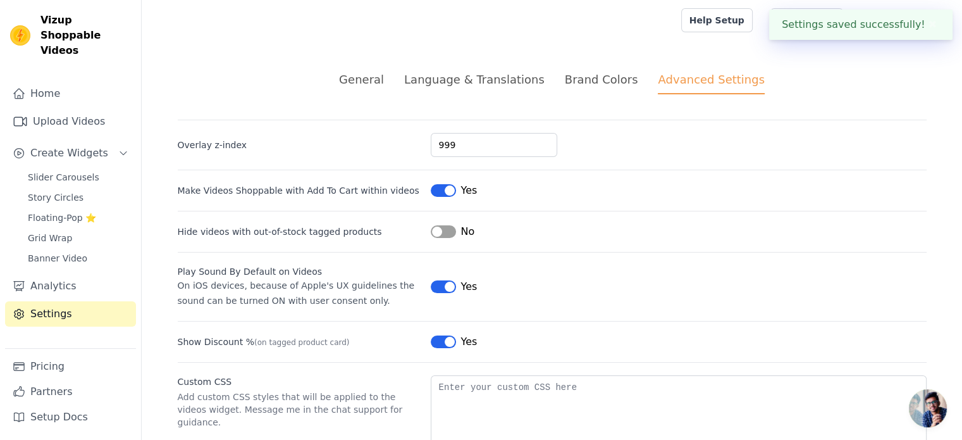
click at [458, 78] on div "Language & Translations" at bounding box center [474, 79] width 140 height 17
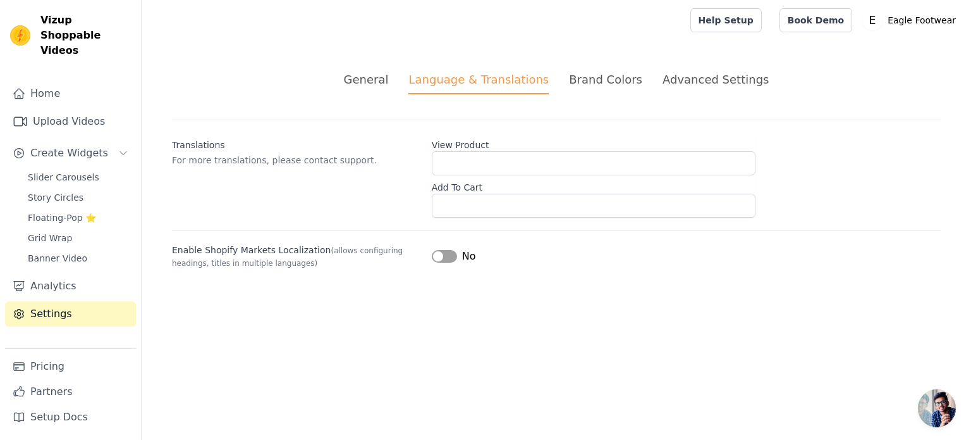
click at [443, 256] on button "Label" at bounding box center [444, 256] width 25 height 13
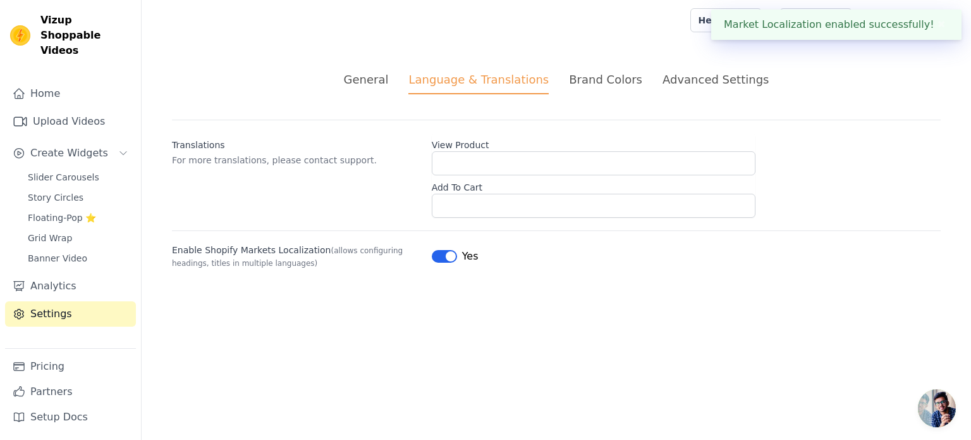
click at [382, 75] on div "General" at bounding box center [366, 79] width 45 height 17
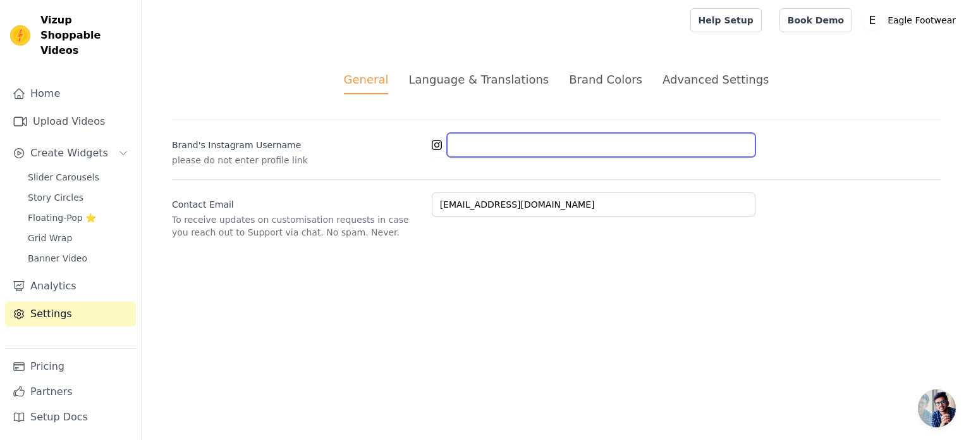
click at [514, 141] on input "Brand's Instagram Username" at bounding box center [601, 145] width 309 height 24
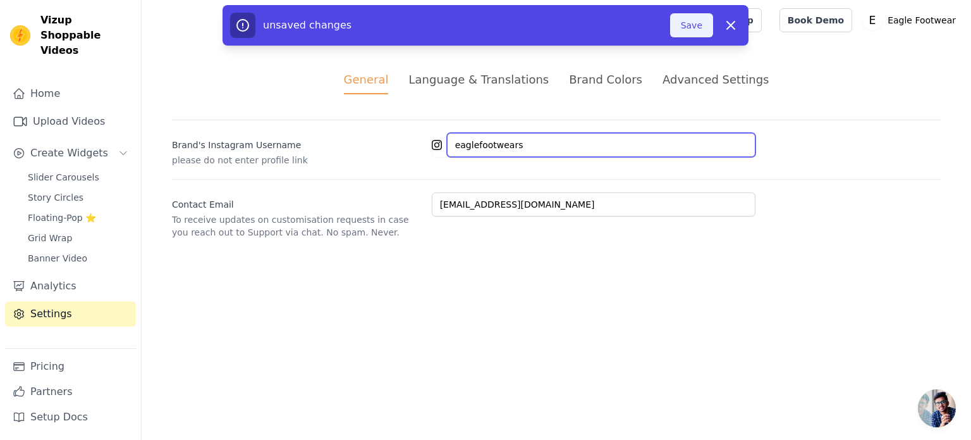
type input "eaglefootwears"
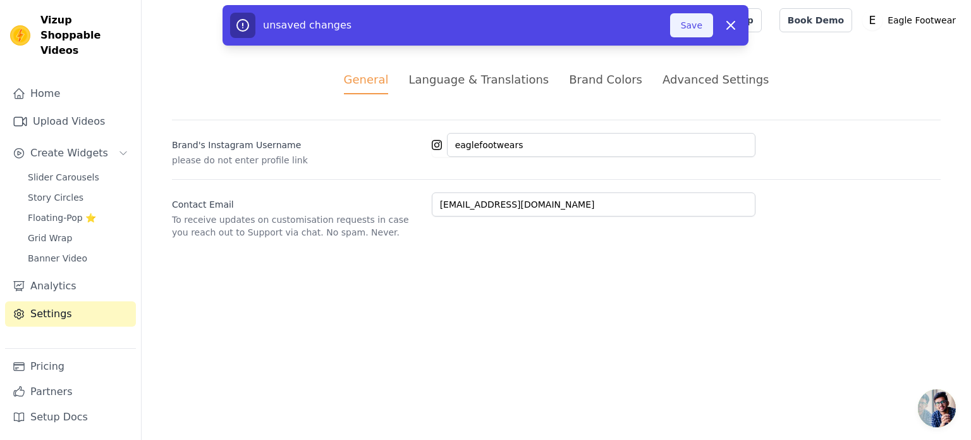
click at [684, 32] on button "Save" at bounding box center [691, 25] width 43 height 24
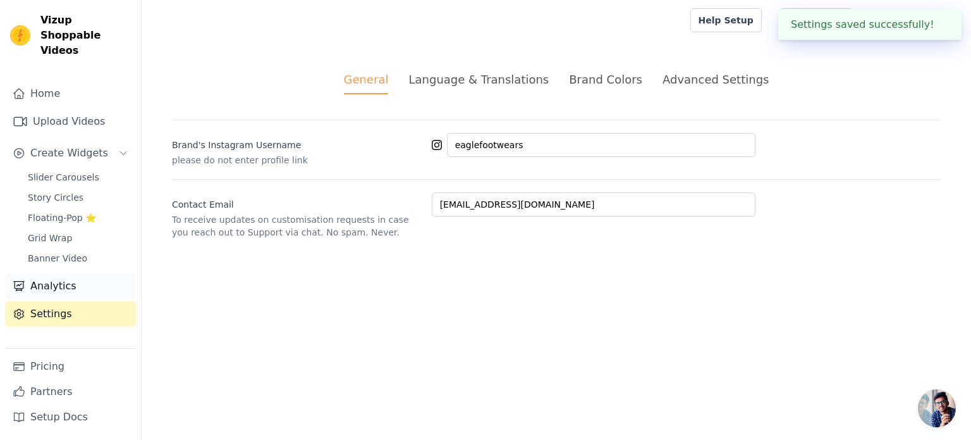
click at [44, 278] on link "Analytics" at bounding box center [70, 285] width 131 height 25
